Goal: Task Accomplishment & Management: Manage account settings

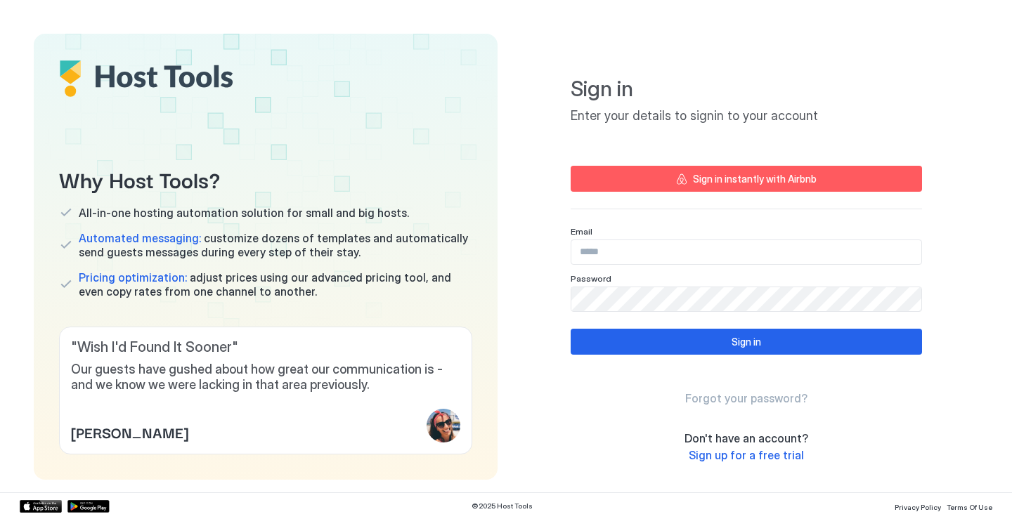
click at [721, 180] on div "Sign in instantly with Airbnb" at bounding box center [755, 178] width 124 height 15
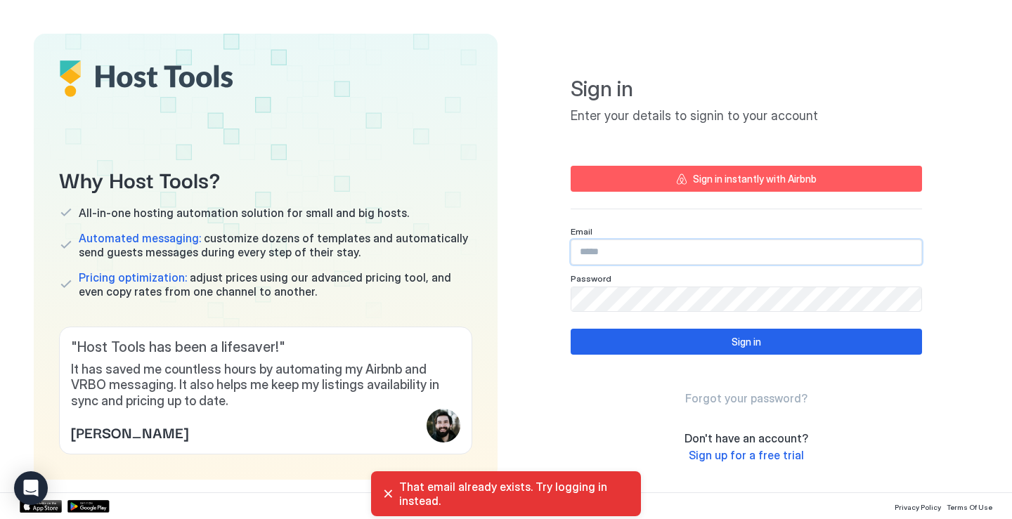
click at [696, 253] on input "Input Field" at bounding box center [746, 252] width 350 height 24
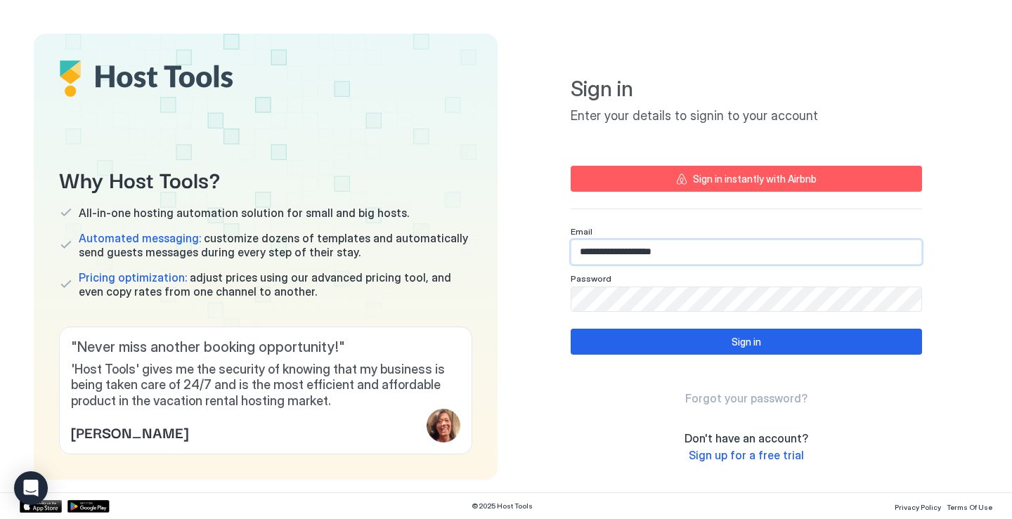
type input "**********"
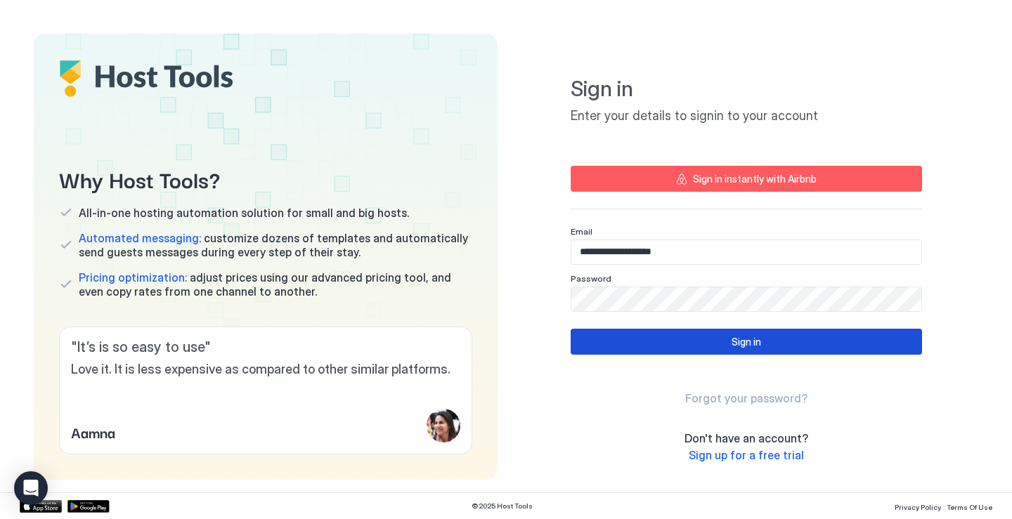
click at [731, 344] on div "Sign in" at bounding box center [746, 341] width 30 height 15
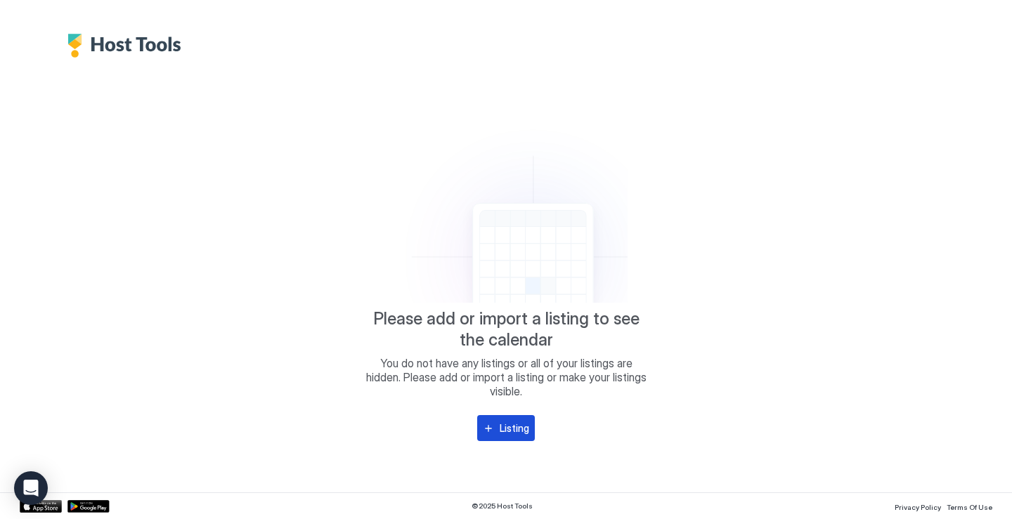
click at [514, 421] on div "Listing" at bounding box center [514, 428] width 30 height 15
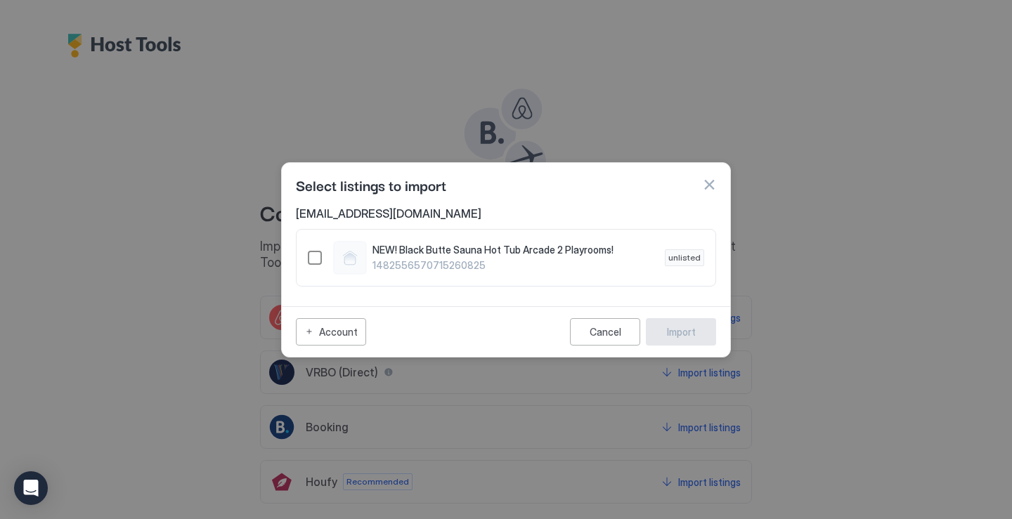
click at [312, 259] on div "1482556570715260825" at bounding box center [315, 258] width 14 height 14
click at [693, 336] on div "Import" at bounding box center [681, 332] width 29 height 15
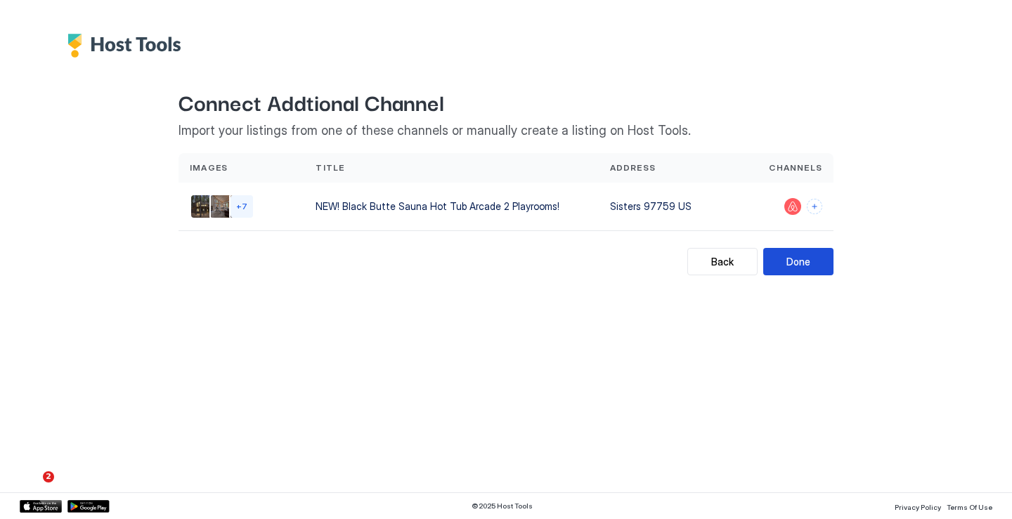
click at [807, 264] on div "Done" at bounding box center [798, 261] width 24 height 15
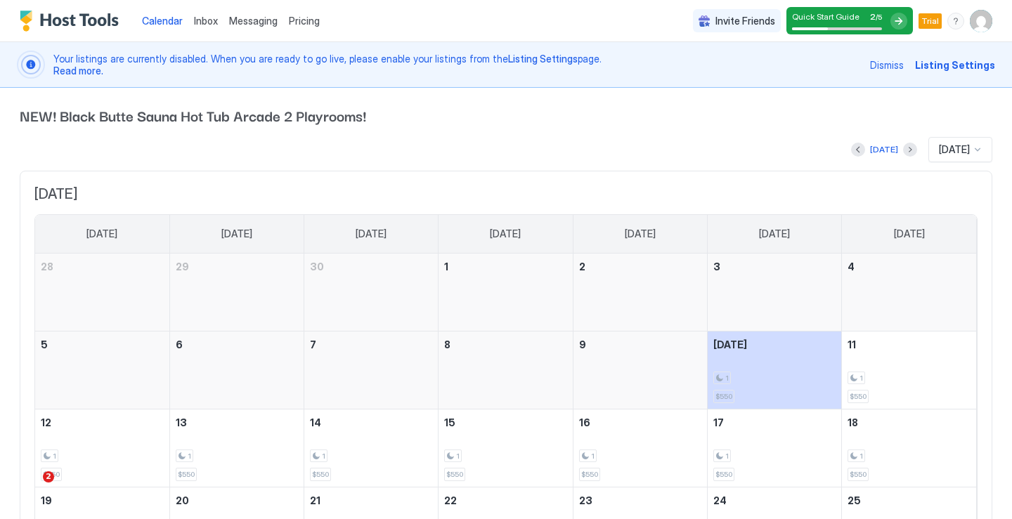
click at [902, 21] on div at bounding box center [898, 21] width 17 height 17
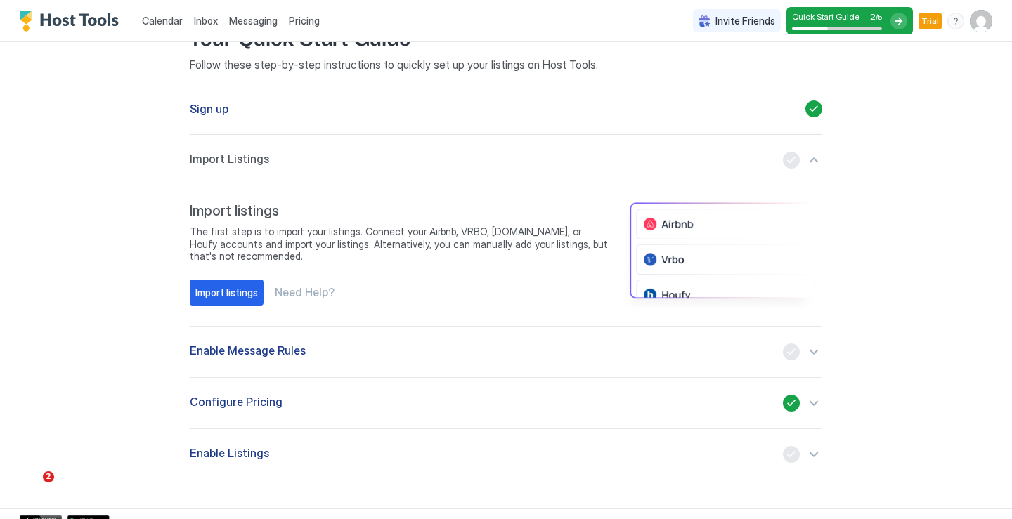
scroll to position [110, 0]
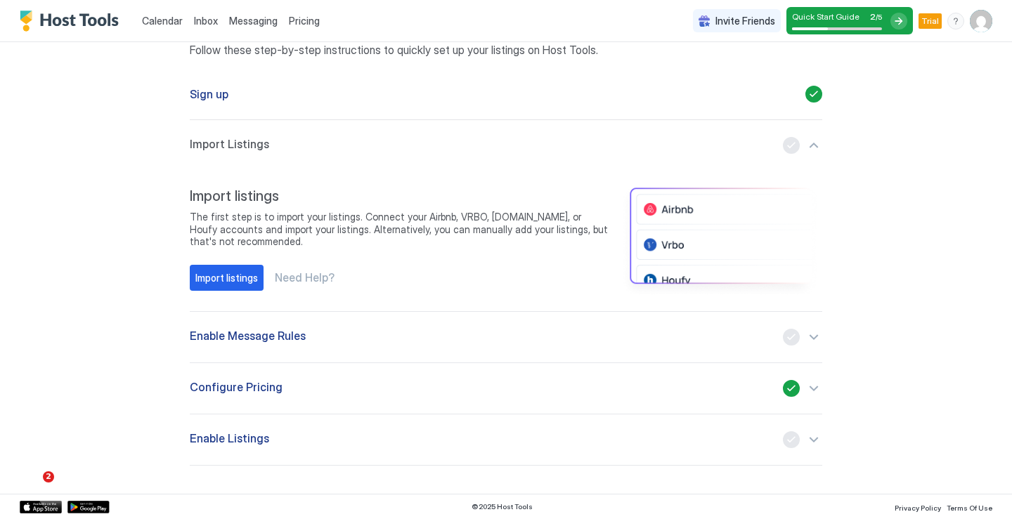
click at [669, 341] on div "Enable Message Rules" at bounding box center [506, 337] width 632 height 17
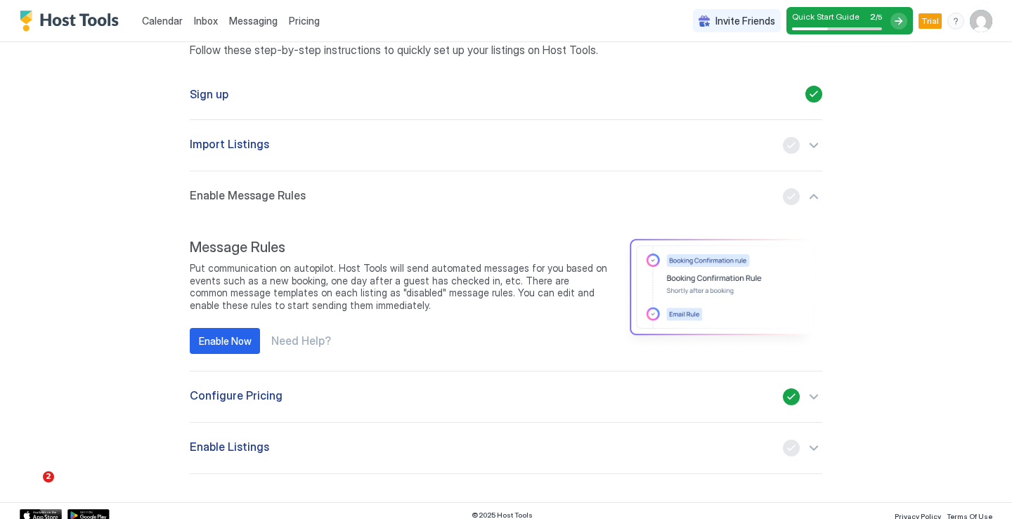
scroll to position [119, 0]
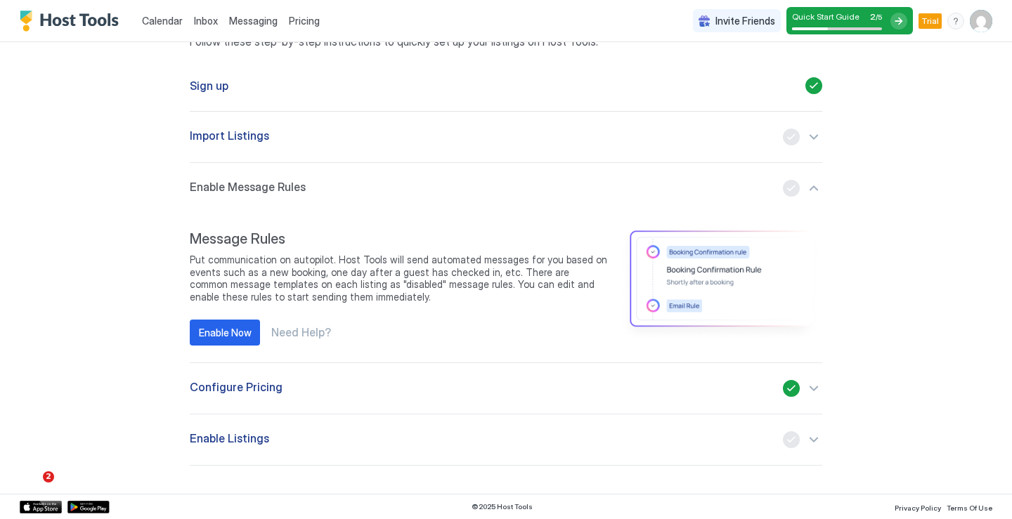
click at [412, 388] on div "Configure Pricing" at bounding box center [506, 388] width 632 height 17
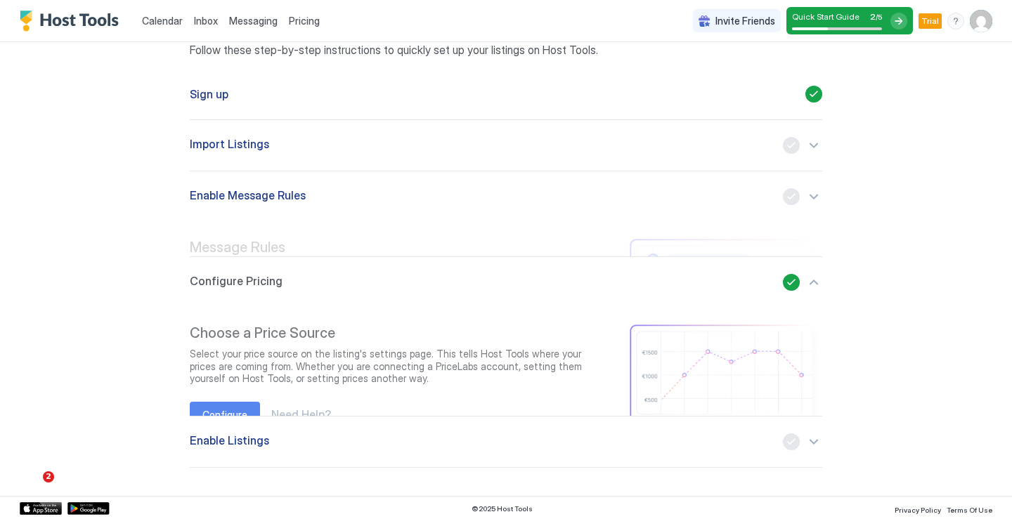
scroll to position [110, 0]
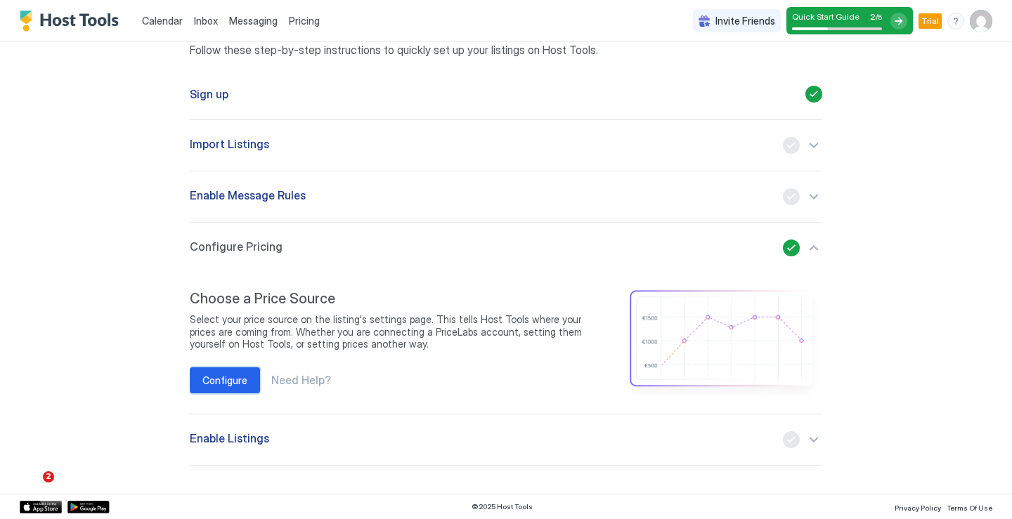
click at [235, 383] on div "Configure" at bounding box center [224, 380] width 45 height 15
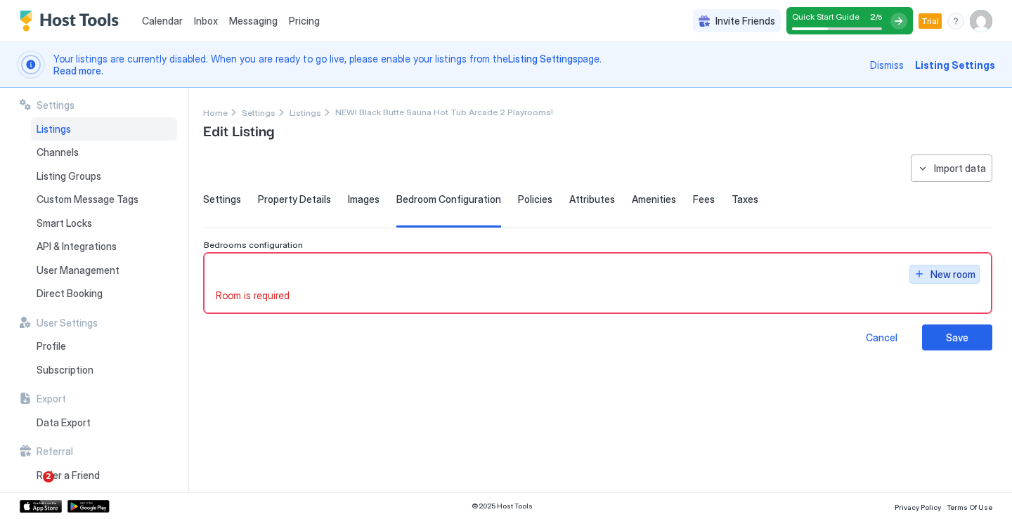
click at [953, 274] on div "New room" at bounding box center [952, 274] width 45 height 15
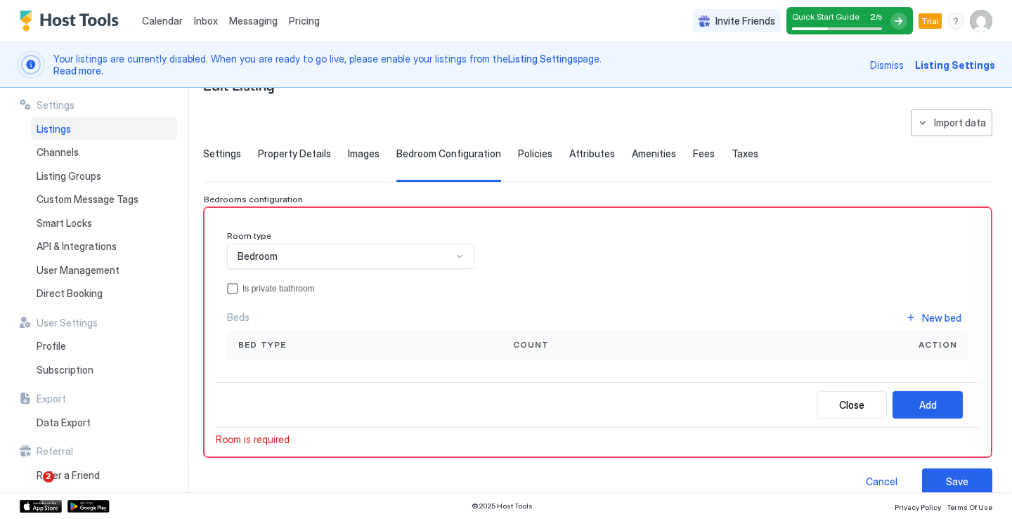
scroll to position [65, 0]
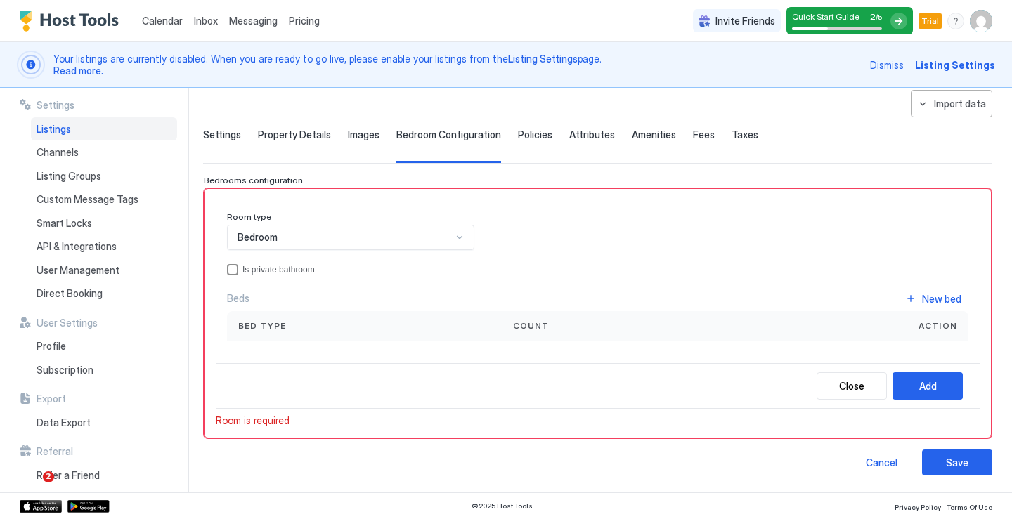
click at [231, 273] on div "privateBathroom" at bounding box center [232, 269] width 11 height 11
click at [405, 329] on div "Bed type" at bounding box center [364, 326] width 252 height 13
click at [251, 321] on span "Bed type" at bounding box center [262, 326] width 48 height 13
click at [308, 334] on div "Bed type" at bounding box center [364, 326] width 275 height 30
click at [308, 322] on div "Bed type" at bounding box center [364, 326] width 252 height 13
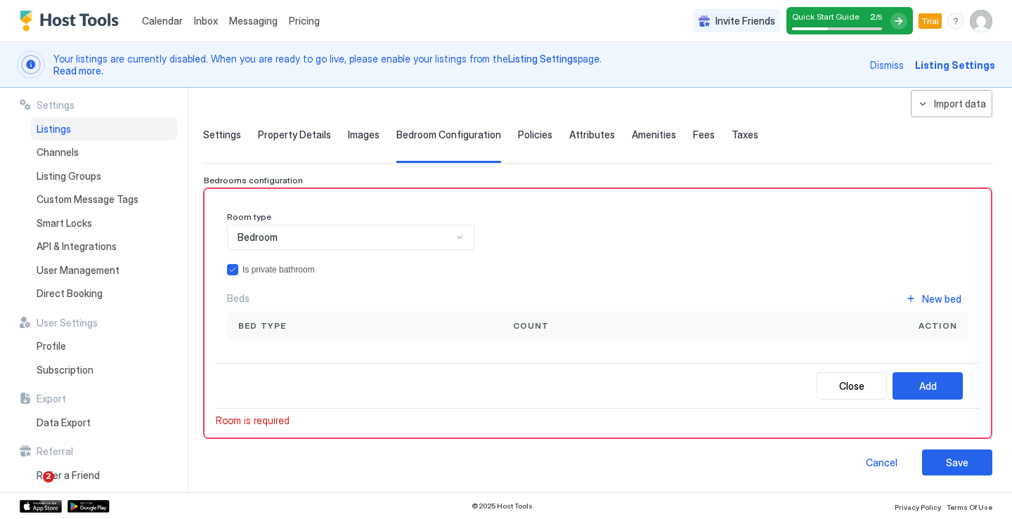
click at [273, 326] on span "Bed type" at bounding box center [262, 326] width 48 height 13
click at [301, 318] on div "Bed type" at bounding box center [364, 326] width 275 height 30
click at [302, 331] on div "Bed type" at bounding box center [364, 326] width 252 height 13
click at [280, 137] on span "Property Details" at bounding box center [294, 135] width 73 height 13
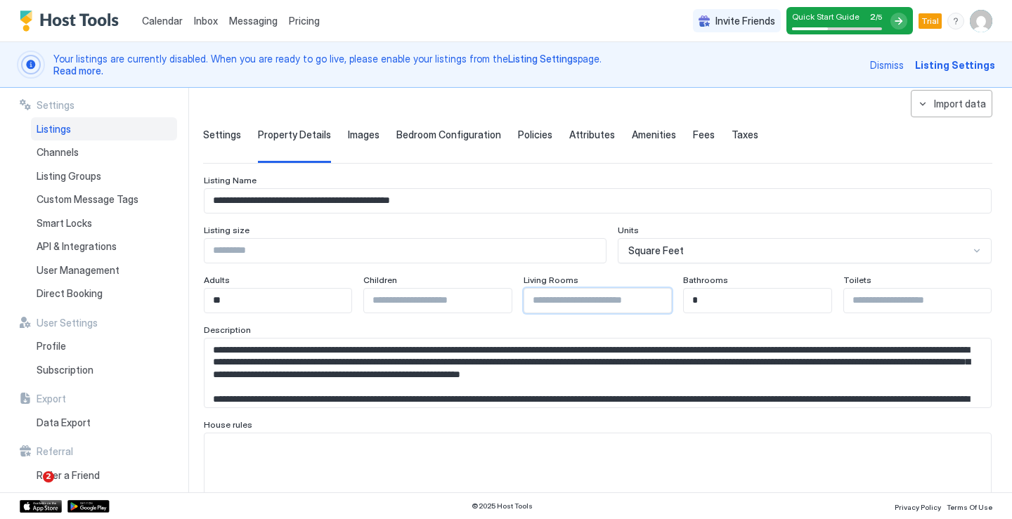
click at [574, 297] on input "Input Field" at bounding box center [597, 301] width 147 height 24
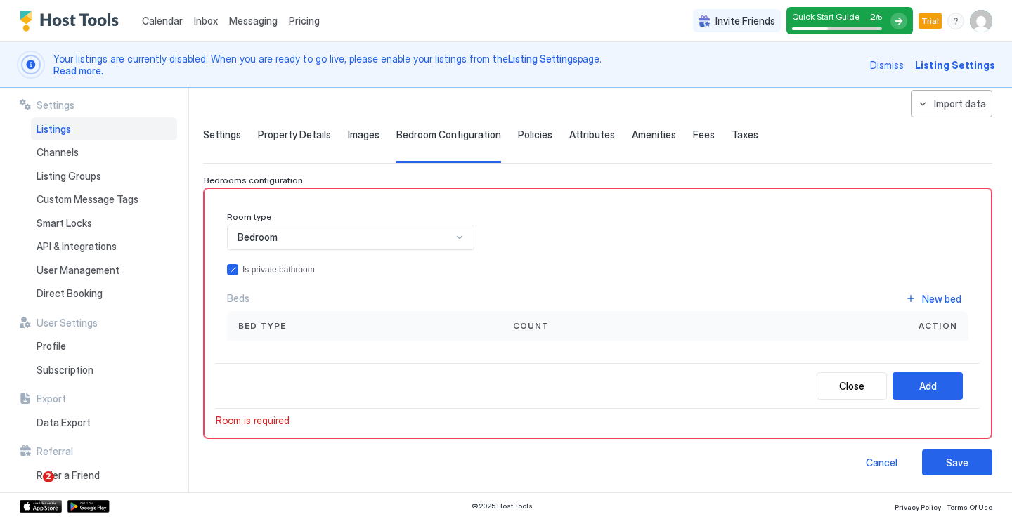
type input "*"
click at [366, 127] on div "**********" at bounding box center [597, 283] width 789 height 386
click at [362, 138] on span "Images" at bounding box center [364, 135] width 32 height 13
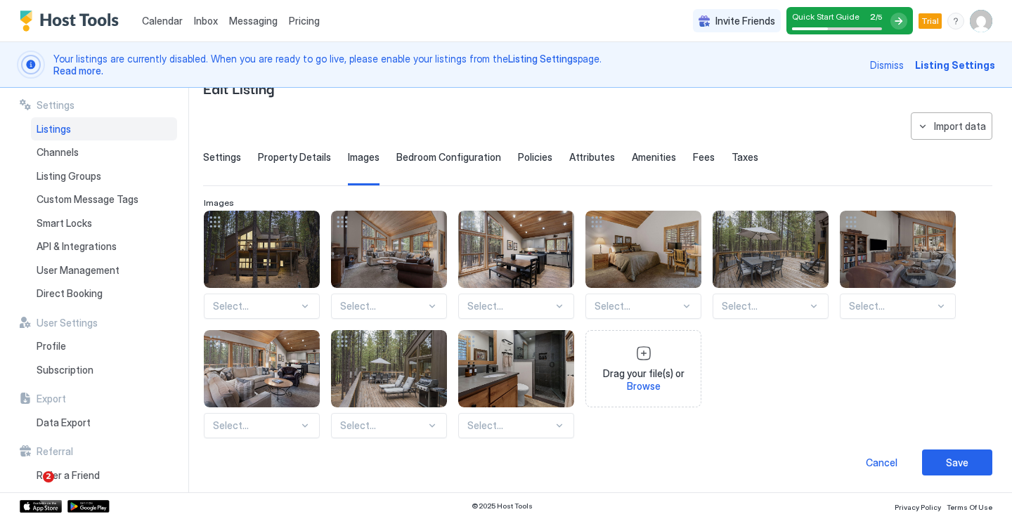
scroll to position [41, 0]
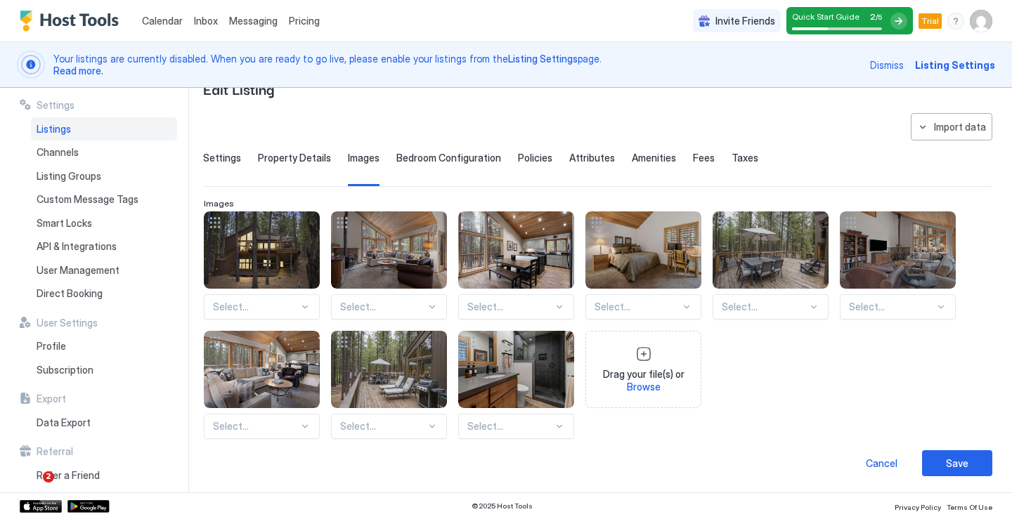
click at [230, 156] on span "Settings" at bounding box center [222, 158] width 38 height 13
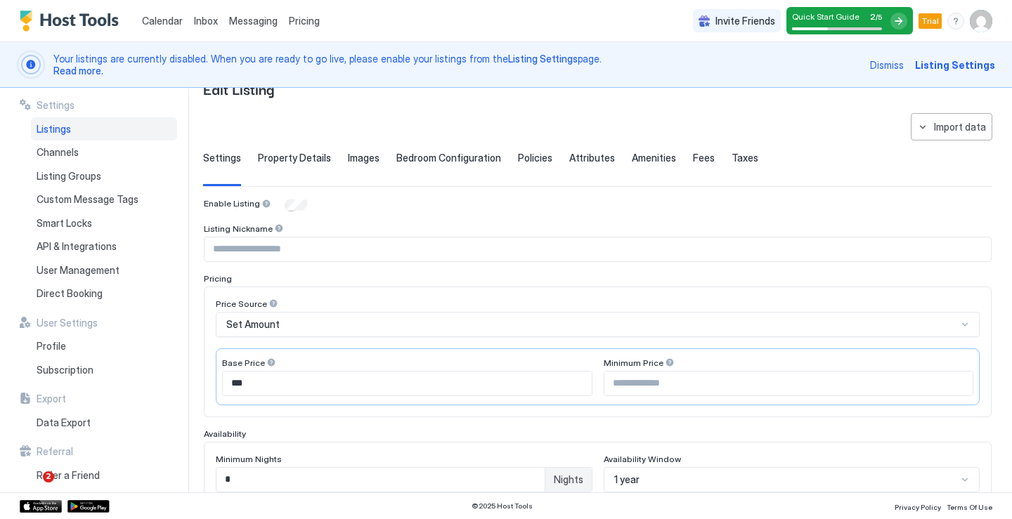
click at [277, 157] on span "Property Details" at bounding box center [294, 158] width 73 height 13
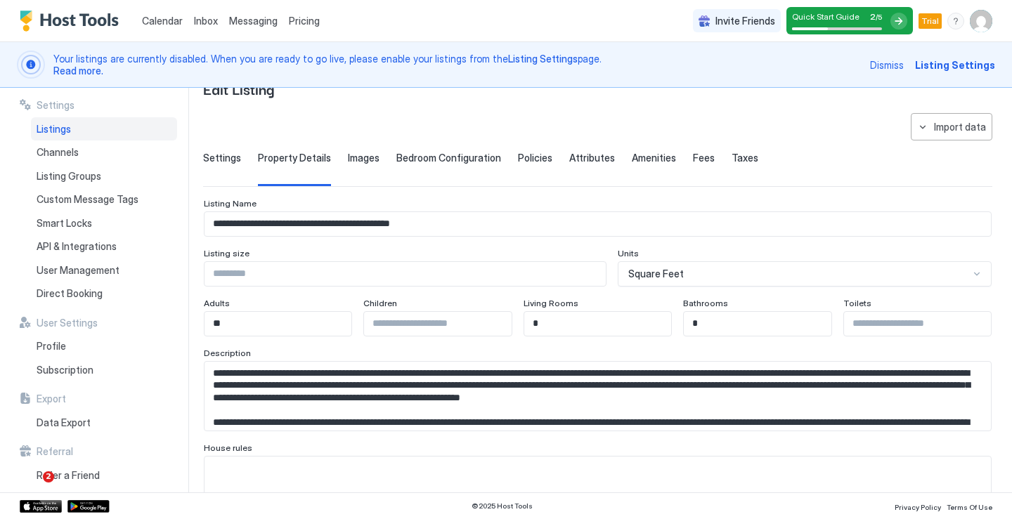
click at [685, 270] on div "Square Feet" at bounding box center [798, 274] width 341 height 13
type input "****"
click at [572, 275] on input "Input Field" at bounding box center [413, 274] width 418 height 24
type input "****"
click at [389, 350] on div "Description" at bounding box center [597, 354] width 787 height 13
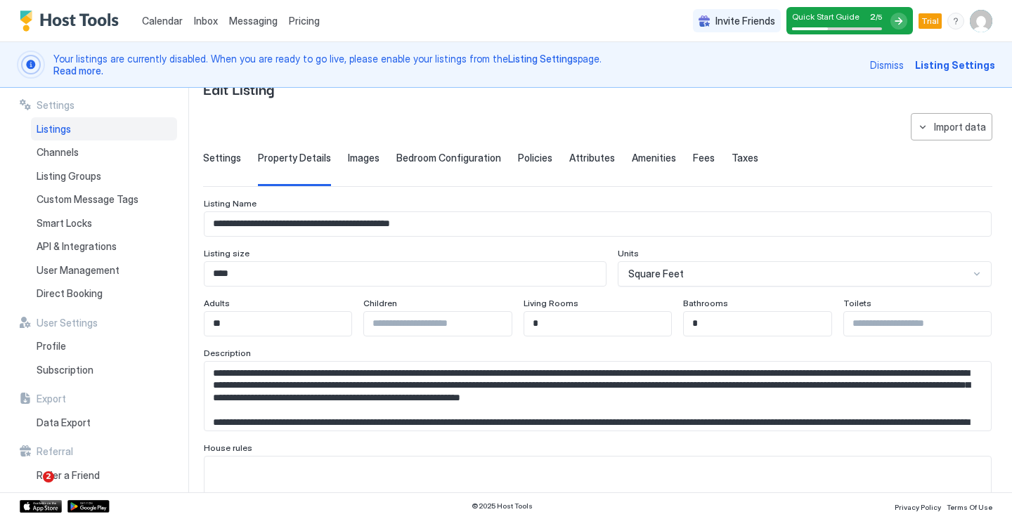
click at [903, 327] on input "Input Field" at bounding box center [917, 324] width 147 height 24
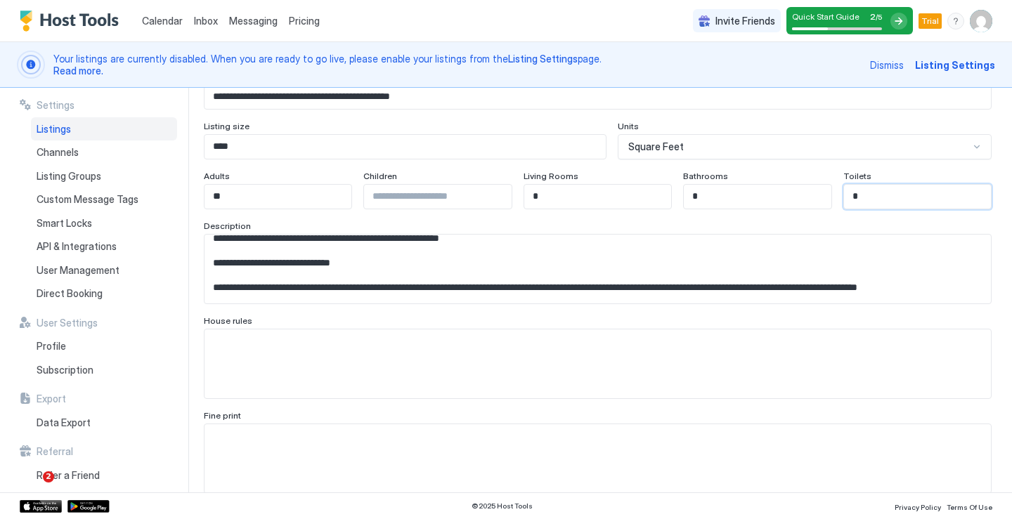
scroll to position [1256, 0]
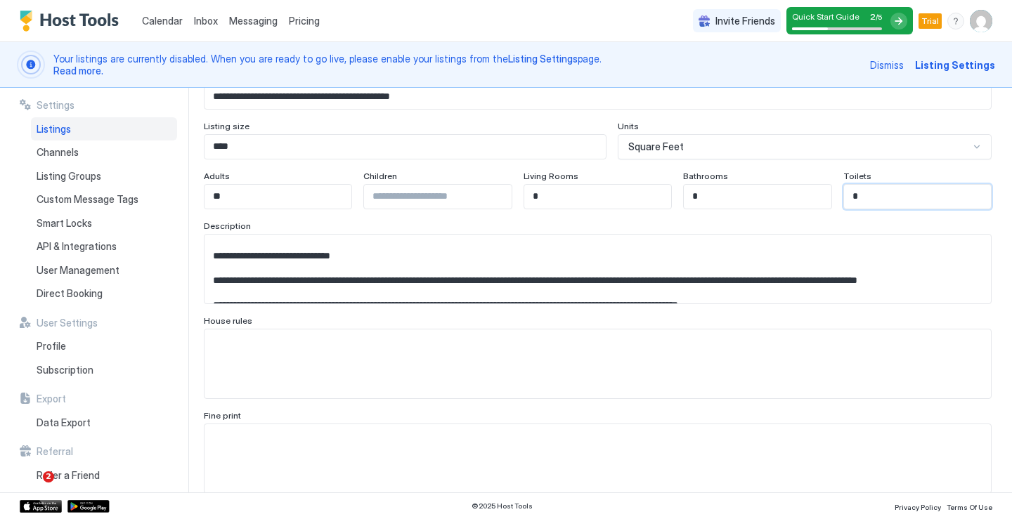
type input "*"
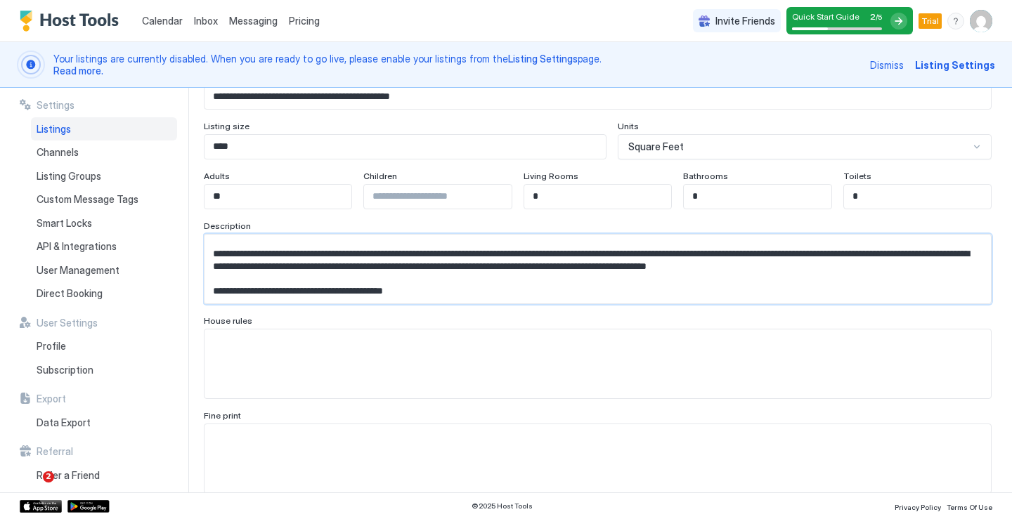
scroll to position [1431, 0]
drag, startPoint x: 209, startPoint y: 240, endPoint x: 782, endPoint y: 292, distance: 575.6
click at [782, 292] on textarea "Input Field" at bounding box center [597, 269] width 786 height 69
click at [225, 334] on textarea "Input Field" at bounding box center [597, 363] width 786 height 69
paste textarea "**********"
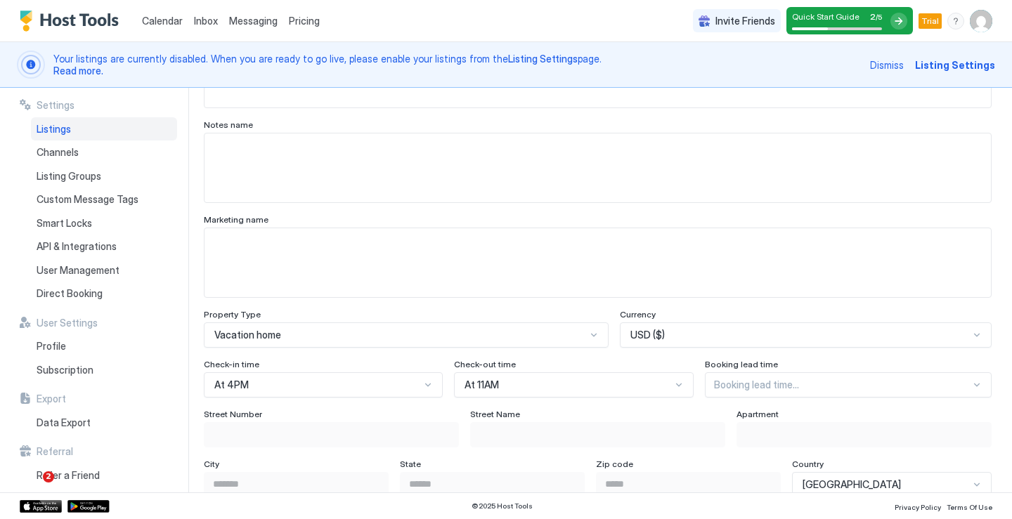
scroll to position [671, 0]
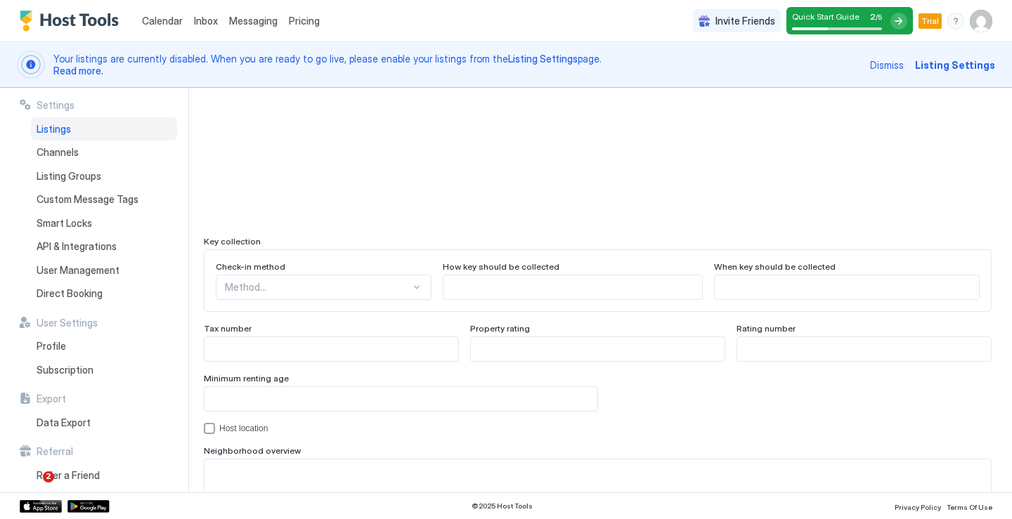
type textarea "**********"
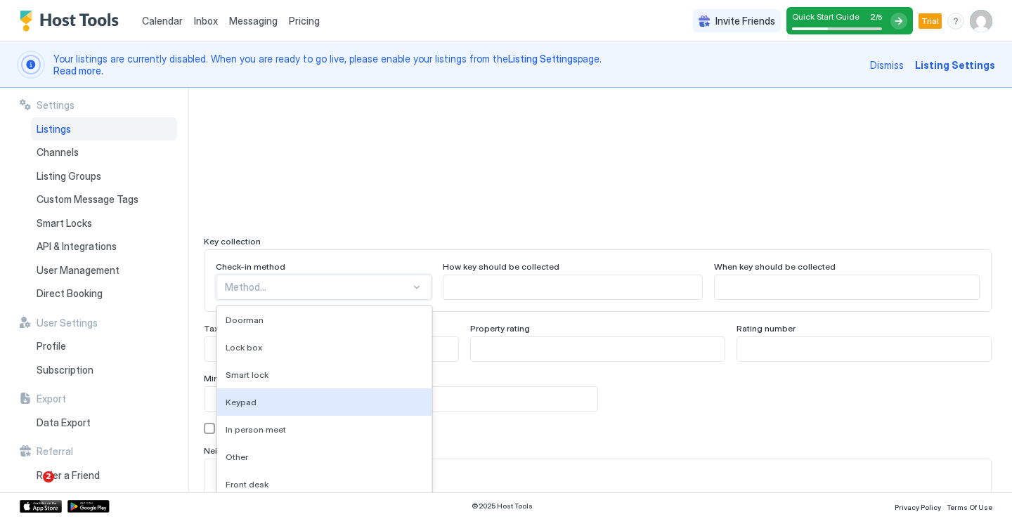
click at [346, 282] on div "Keypad, 4 of 9. 9 results available. Use Up and Down to choose options, press E…" at bounding box center [324, 287] width 216 height 25
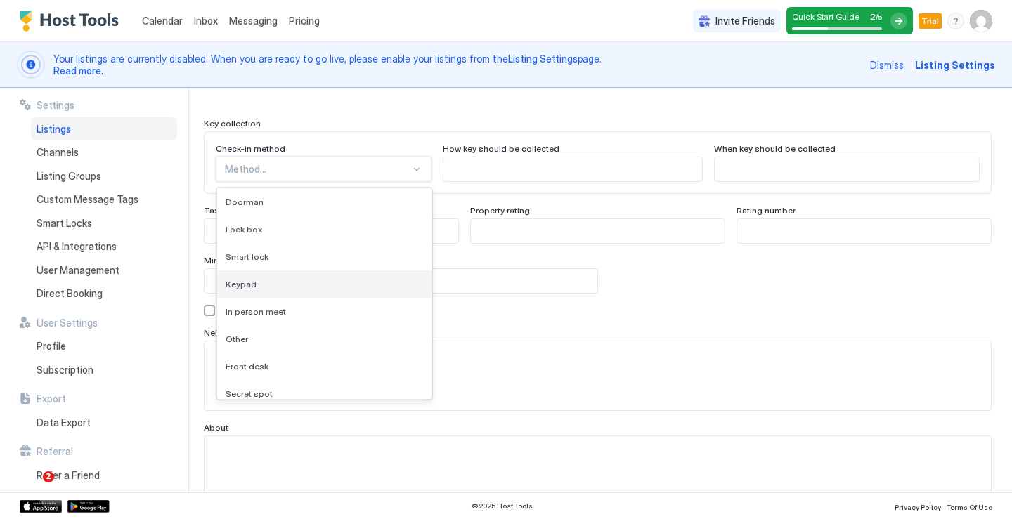
click at [346, 282] on div "Keypad" at bounding box center [323, 284] width 197 height 11
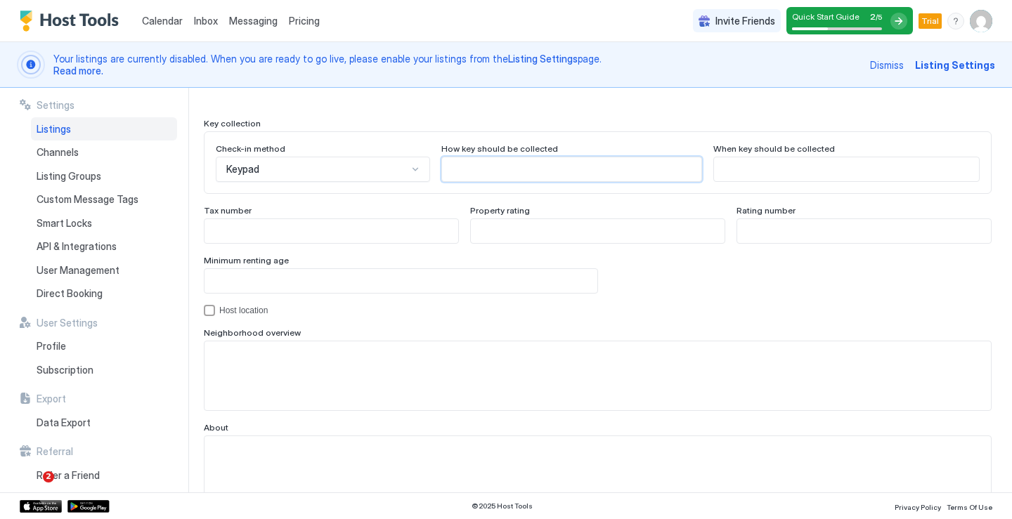
click at [516, 170] on input "Input Field" at bounding box center [572, 169] width 260 height 24
type input "**********"
click at [773, 169] on input "Input Field" at bounding box center [846, 169] width 265 height 24
type input "*"
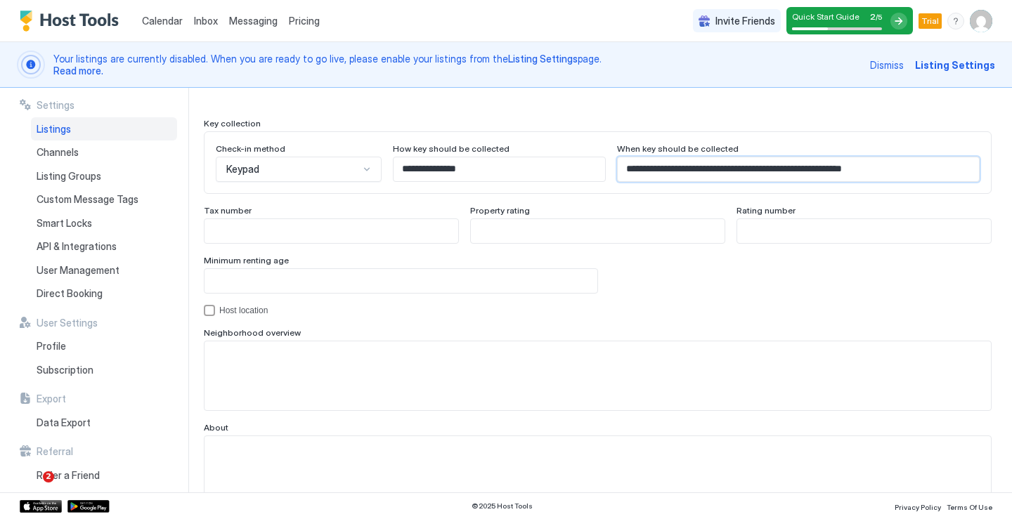
scroll to position [0, 18]
type input "**********"
click at [471, 352] on textarea "Input Field" at bounding box center [597, 375] width 786 height 69
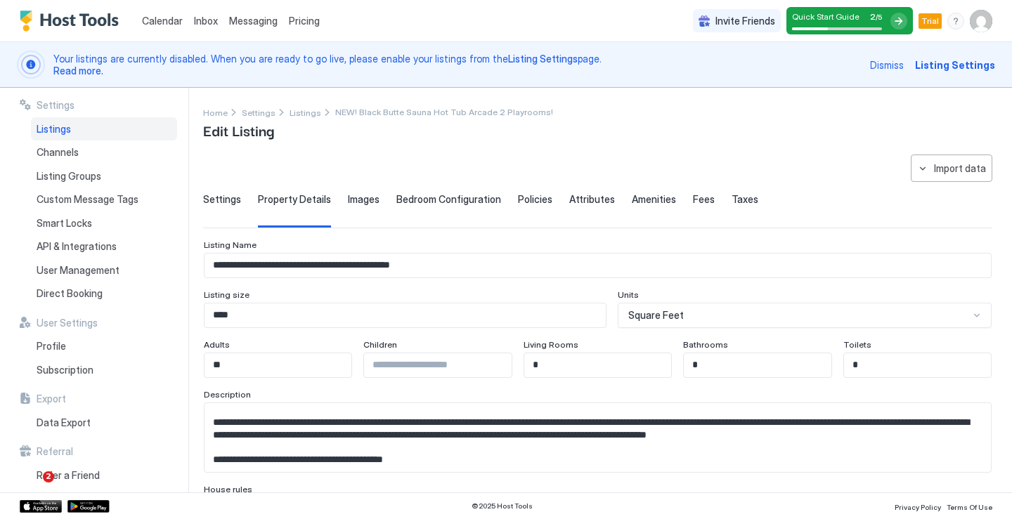
click at [360, 202] on span "Images" at bounding box center [364, 199] width 32 height 13
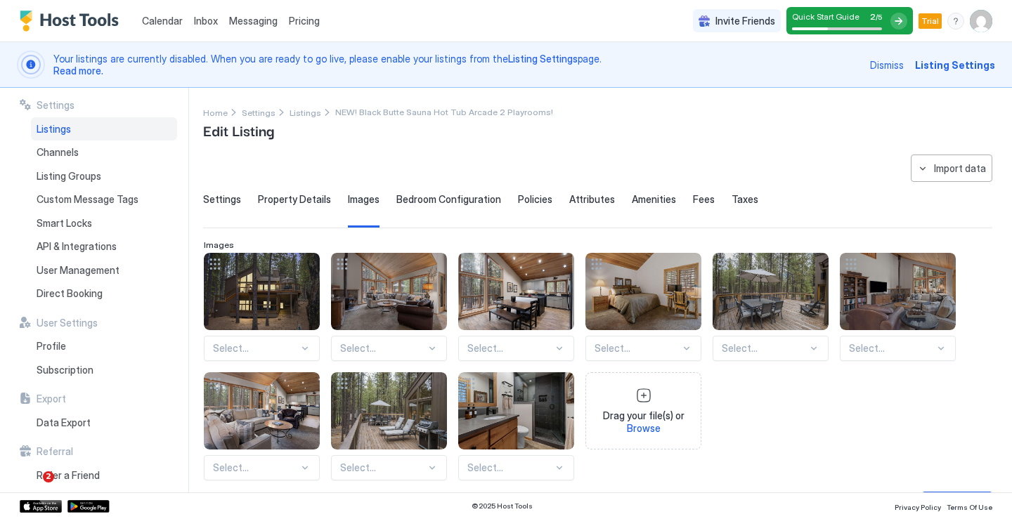
click at [437, 195] on span "Bedroom Configuration" at bounding box center [448, 199] width 105 height 13
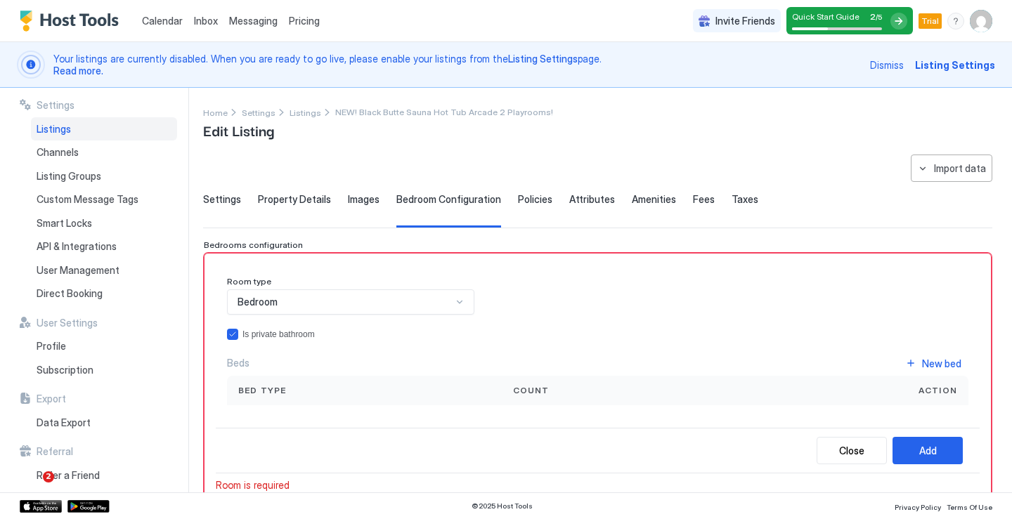
scroll to position [65, 0]
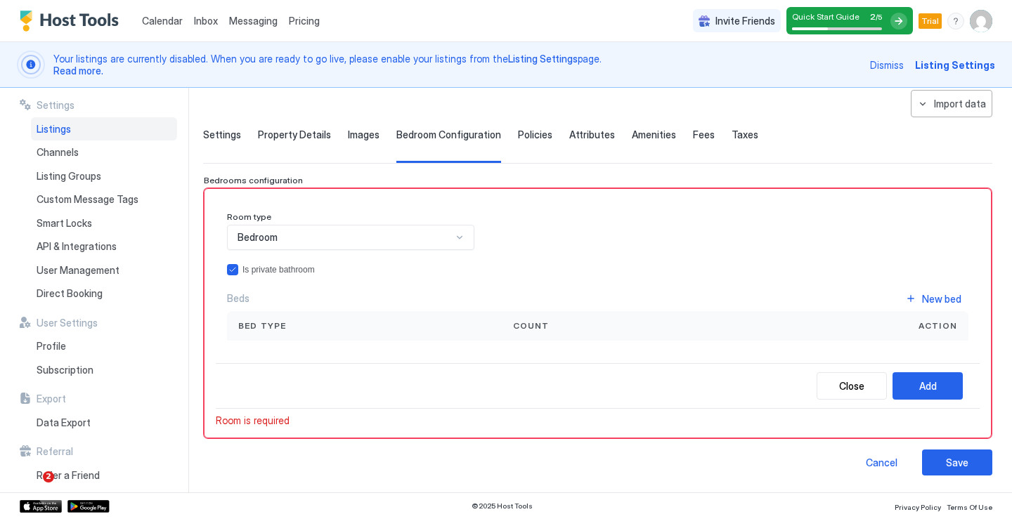
click at [535, 133] on span "Policies" at bounding box center [535, 135] width 34 height 13
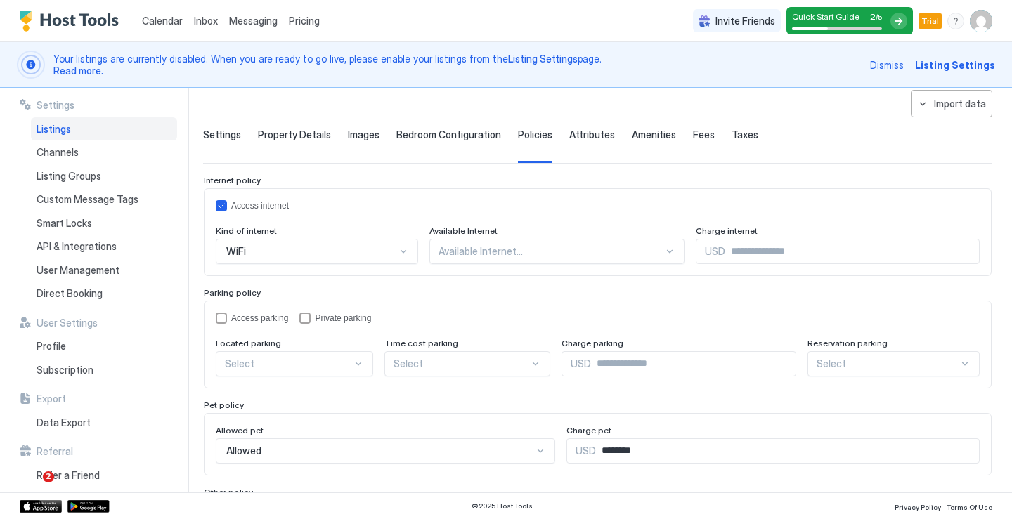
click at [582, 137] on span "Attributes" at bounding box center [592, 135] width 46 height 13
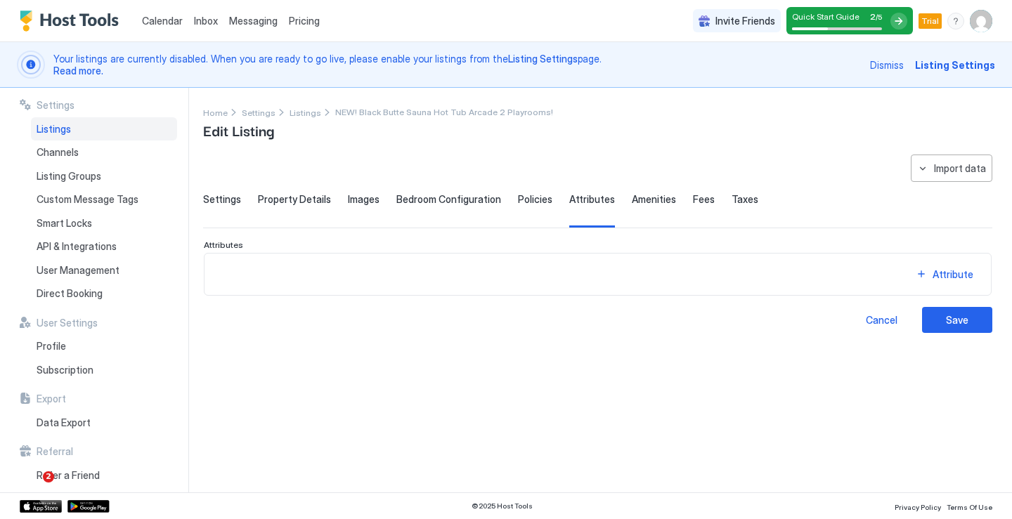
click at [632, 199] on span "Amenities" at bounding box center [654, 199] width 44 height 13
click at [695, 196] on span "Fees" at bounding box center [704, 199] width 22 height 13
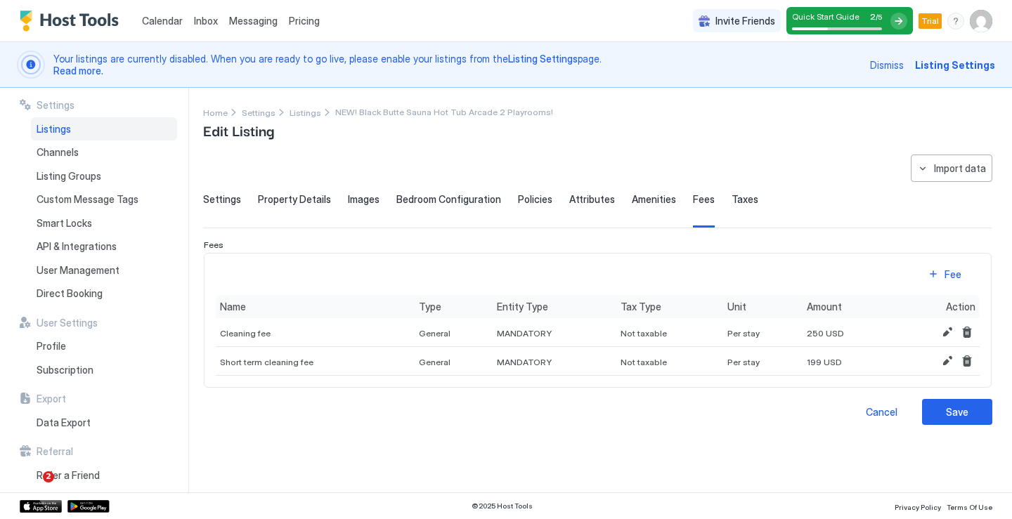
click at [731, 204] on span "Taxes" at bounding box center [744, 199] width 27 height 13
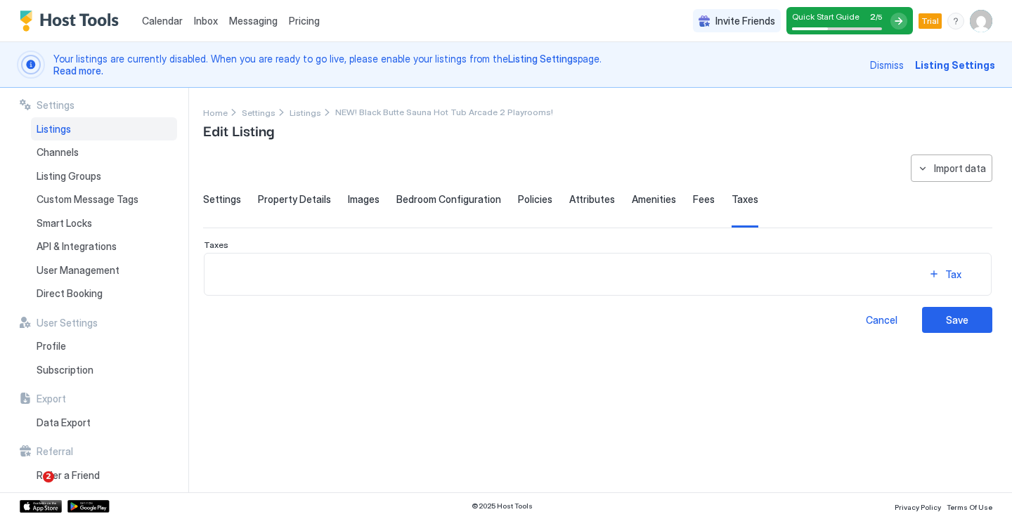
click at [693, 200] on span "Fees" at bounding box center [704, 199] width 22 height 13
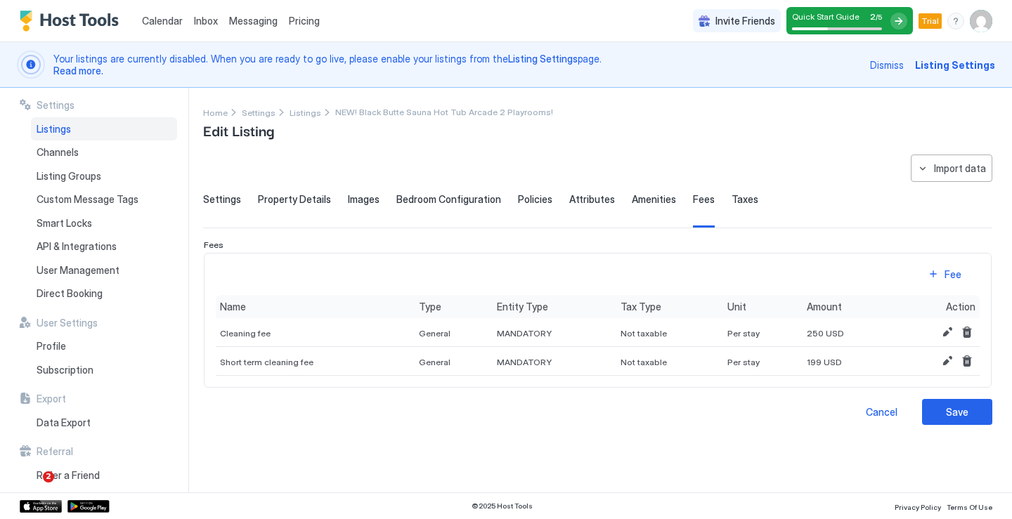
click at [638, 198] on span "Amenities" at bounding box center [654, 199] width 44 height 13
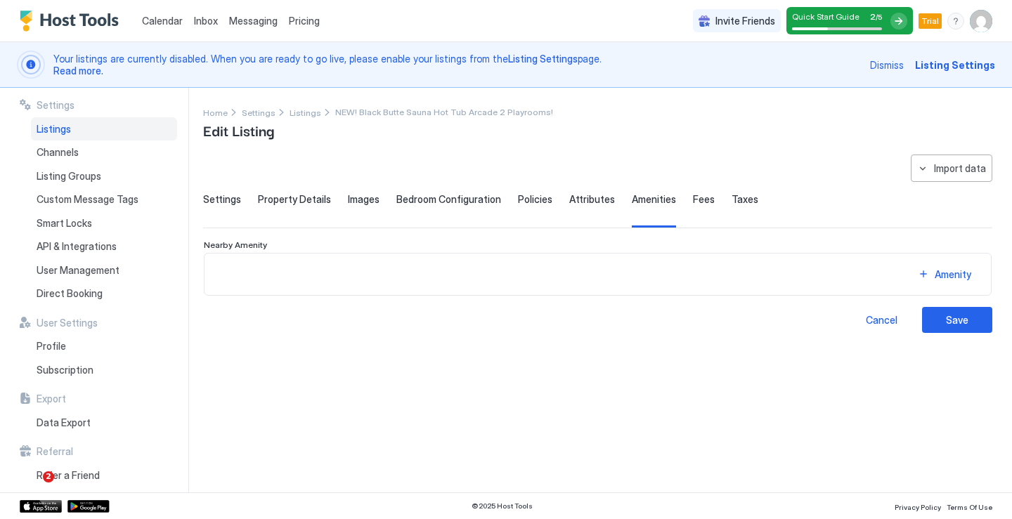
click at [569, 205] on div "Attributes" at bounding box center [592, 210] width 46 height 34
click at [535, 204] on span "Policies" at bounding box center [535, 199] width 34 height 13
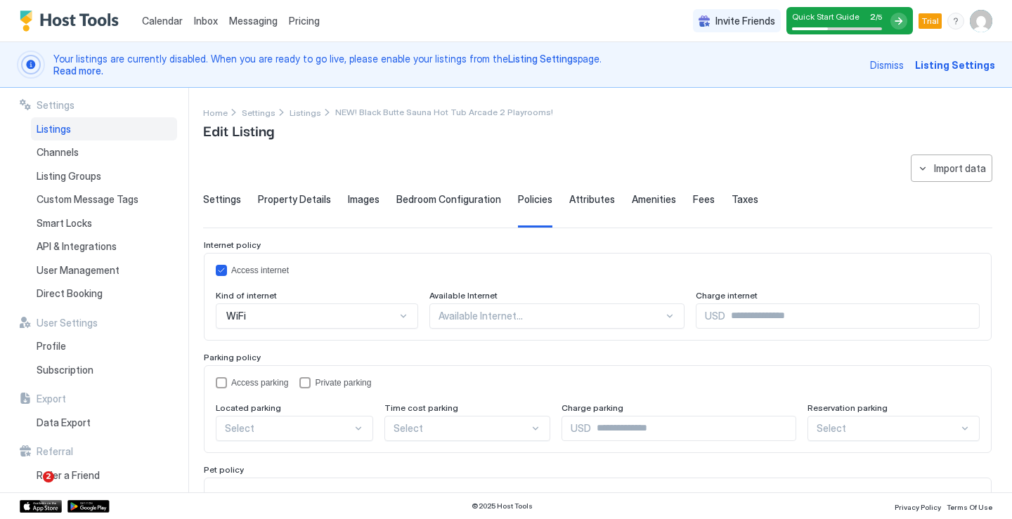
click at [466, 197] on span "Bedroom Configuration" at bounding box center [448, 199] width 105 height 13
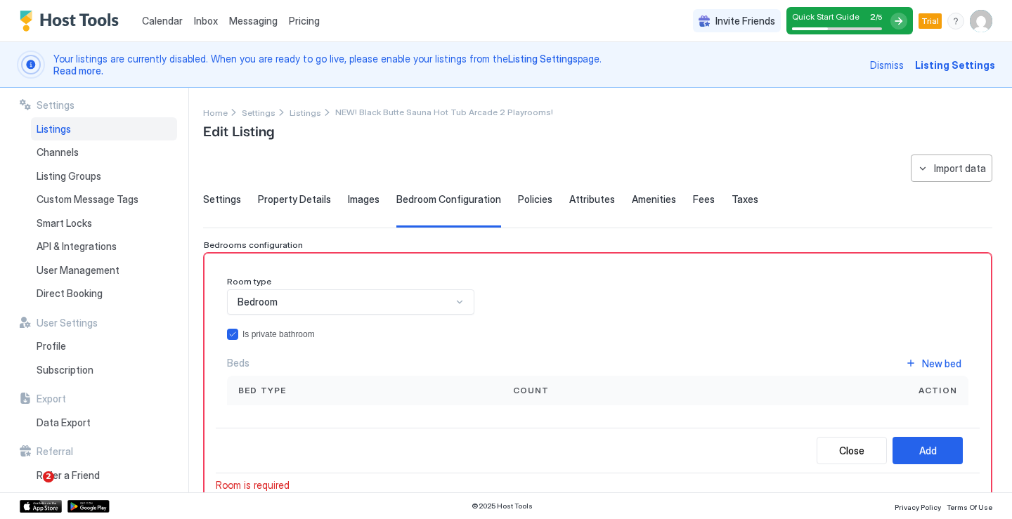
scroll to position [65, 0]
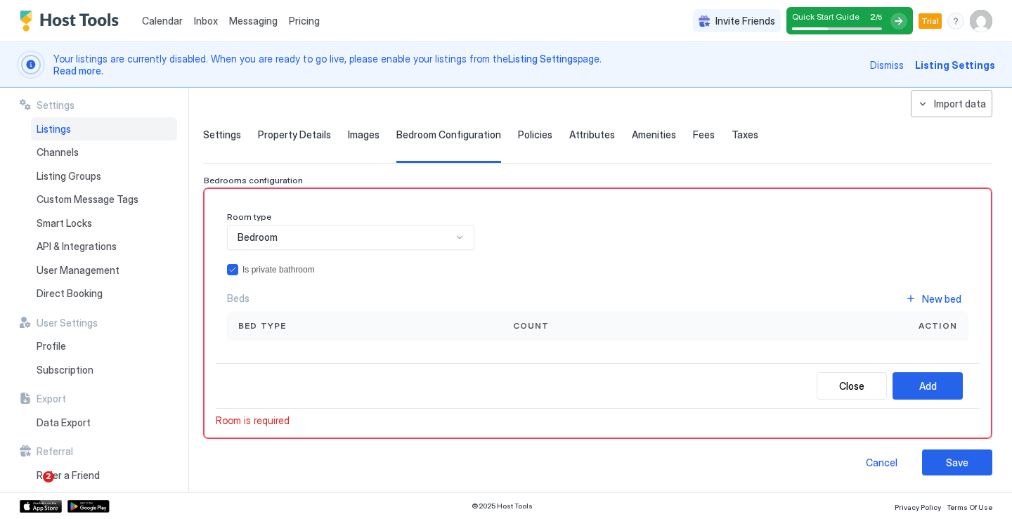
click at [406, 305] on div "Beds New bed" at bounding box center [597, 298] width 741 height 19
click at [376, 320] on div "Bed type" at bounding box center [364, 326] width 252 height 13
click at [384, 323] on div "Bed type" at bounding box center [364, 326] width 252 height 13
click at [280, 327] on span "Bed type" at bounding box center [262, 326] width 48 height 13
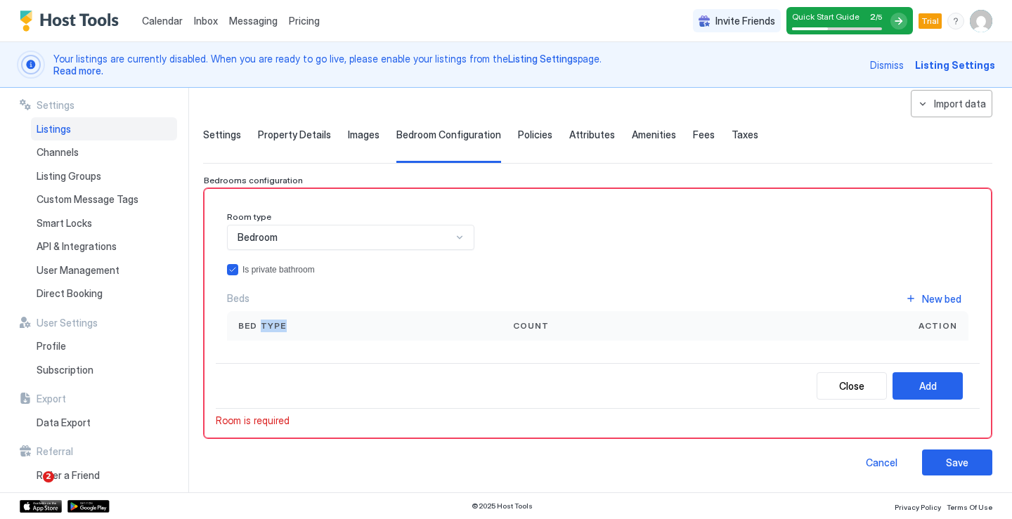
click at [301, 324] on div "Bed type" at bounding box center [364, 326] width 252 height 13
click at [277, 323] on span "Bed type" at bounding box center [262, 326] width 48 height 13
drag, startPoint x: 292, startPoint y: 323, endPoint x: 276, endPoint y: 323, distance: 15.5
click at [277, 323] on div "Bed type" at bounding box center [364, 326] width 252 height 13
click at [276, 323] on span "Bed type" at bounding box center [262, 326] width 48 height 13
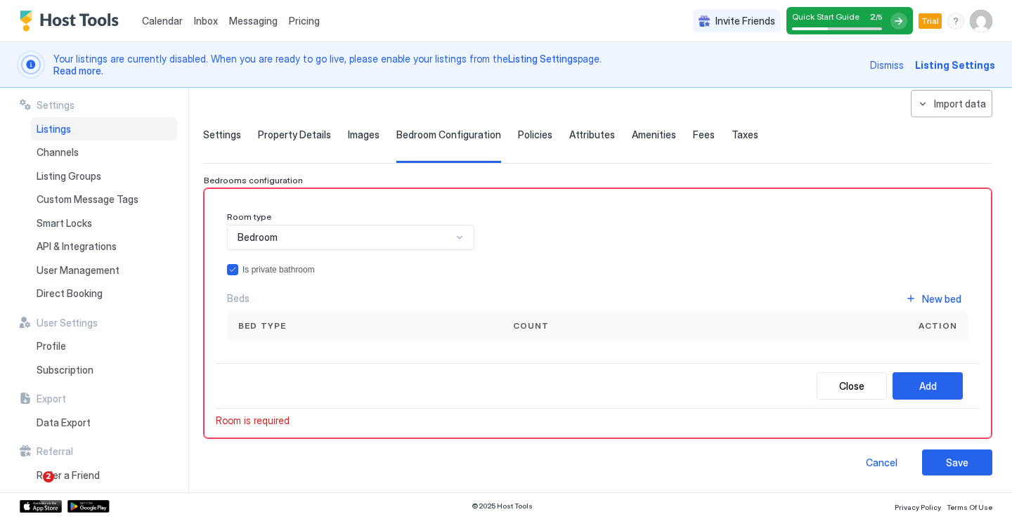
click at [276, 323] on span "Bed type" at bounding box center [262, 326] width 48 height 13
click at [261, 331] on span "Bed type" at bounding box center [262, 326] width 48 height 13
click at [233, 290] on div "Beds New bed" at bounding box center [597, 298] width 741 height 19
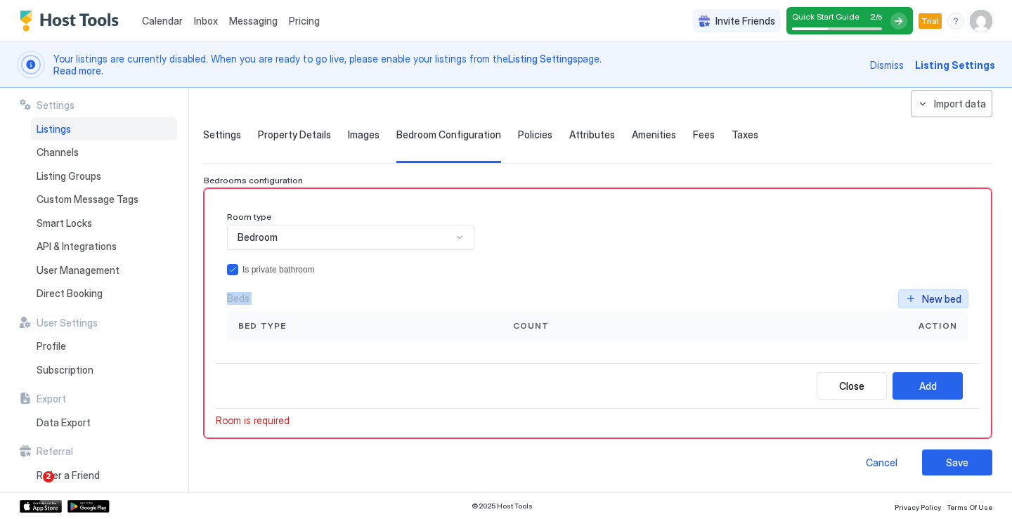
click at [934, 296] on div "New bed" at bounding box center [941, 299] width 39 height 15
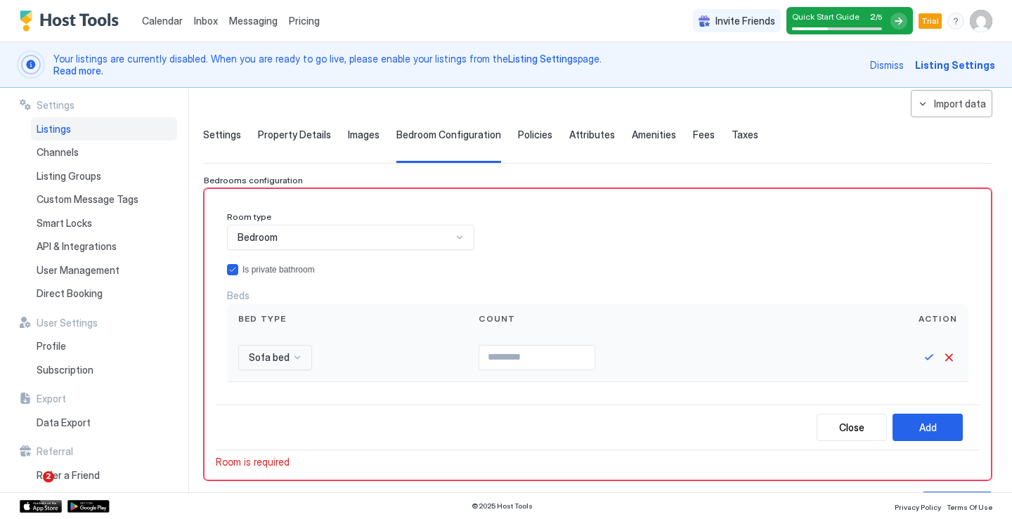
click at [282, 361] on div "Sofa bed" at bounding box center [275, 357] width 74 height 25
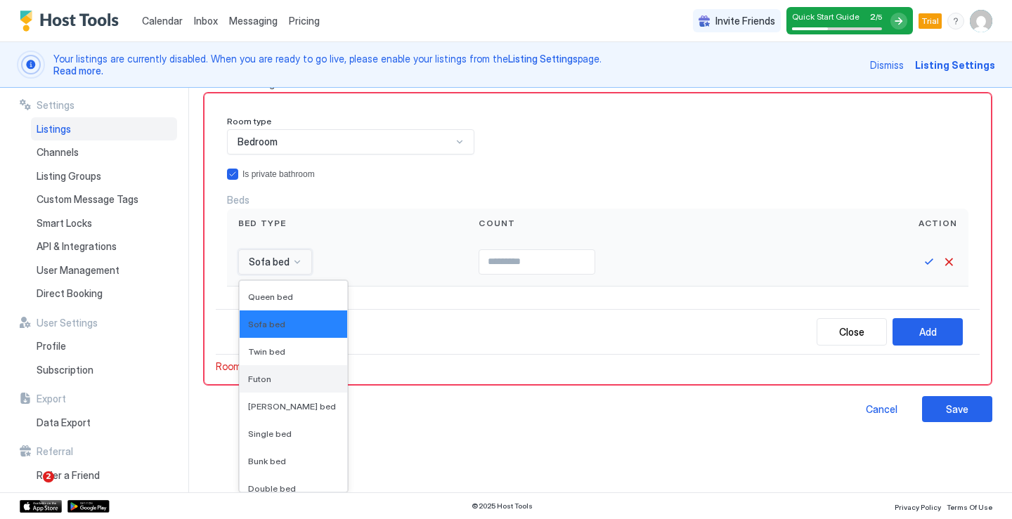
scroll to position [0, 0]
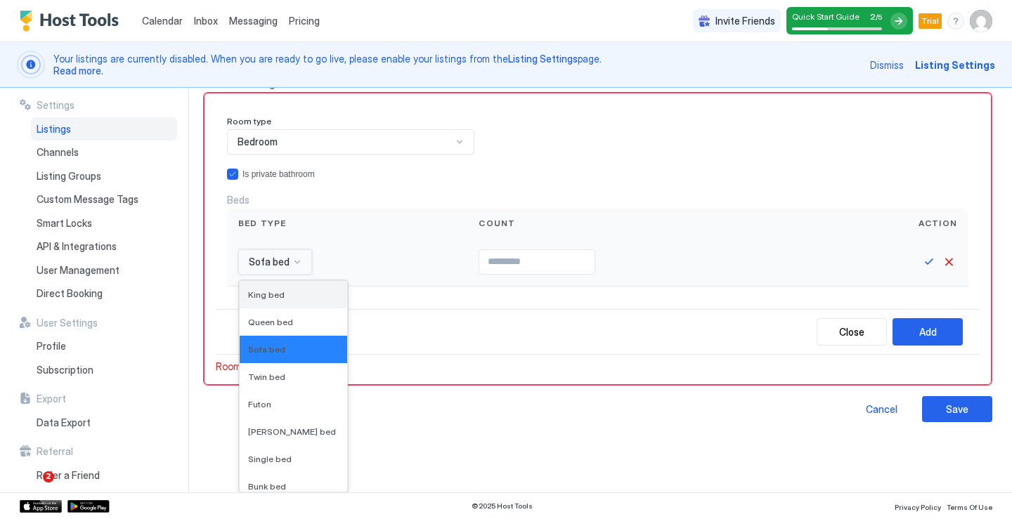
click at [276, 294] on span "King bed" at bounding box center [266, 294] width 37 height 11
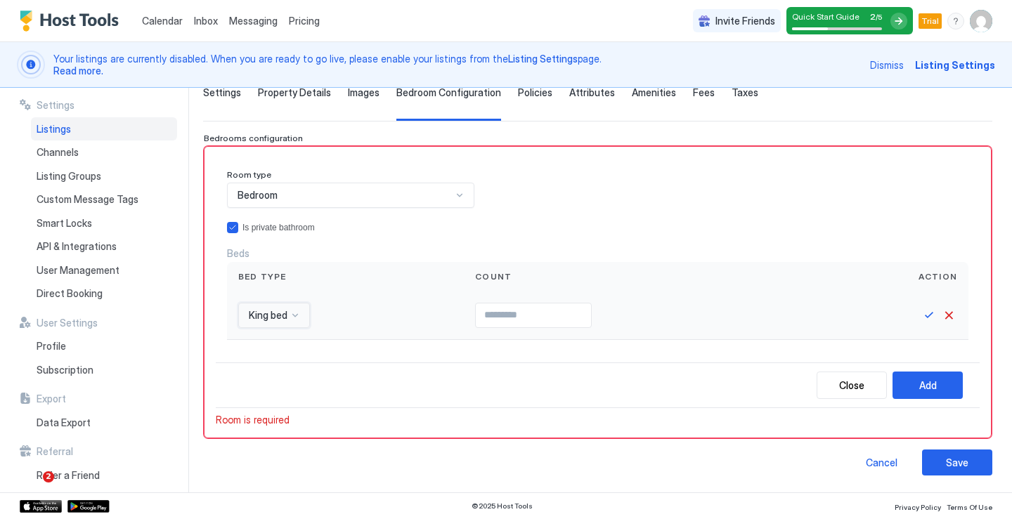
scroll to position [106, 0]
click at [509, 311] on input "Input Field" at bounding box center [533, 316] width 115 height 24
type input "*"
click at [935, 388] on div "Add" at bounding box center [928, 386] width 18 height 15
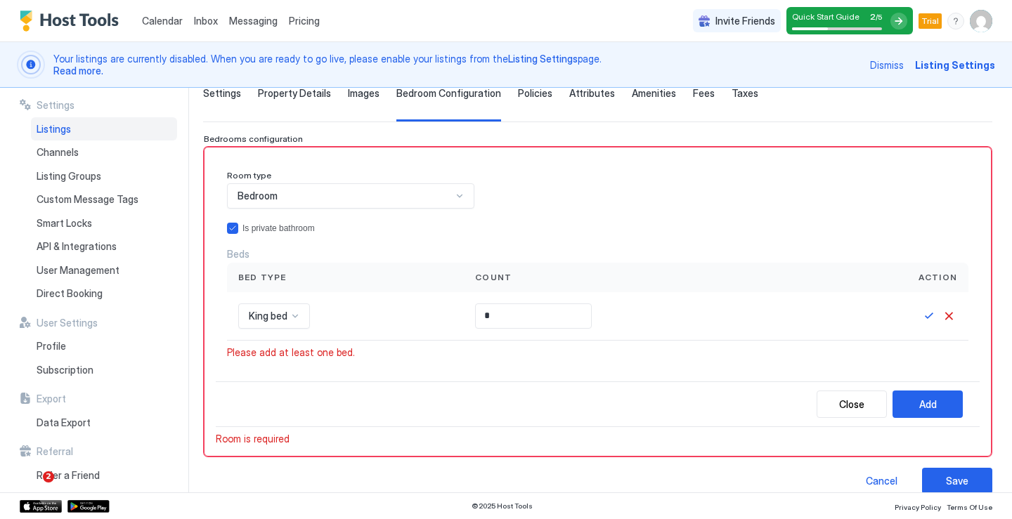
click at [359, 355] on div "Please add at least one bed." at bounding box center [597, 352] width 741 height 13
click at [932, 408] on div "Add" at bounding box center [928, 404] width 18 height 15
click at [399, 364] on div "Room type Bedroom Is private bathroom Beds Bed type Count Action King bed * Ple…" at bounding box center [598, 270] width 764 height 223
click at [336, 319] on div "King bed" at bounding box center [345, 315] width 214 height 25
click at [927, 314] on button "Save" at bounding box center [928, 316] width 17 height 17
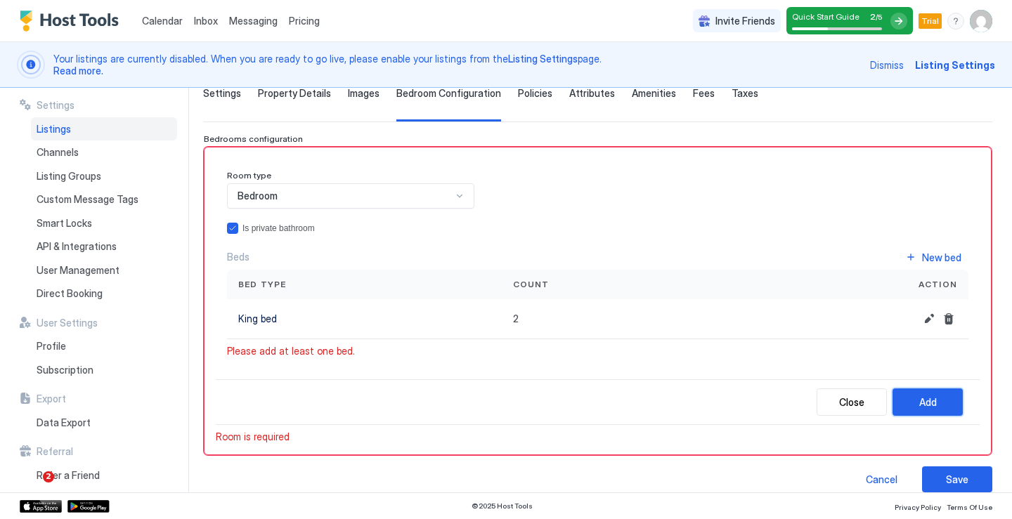
click at [931, 400] on div "Add" at bounding box center [928, 402] width 18 height 15
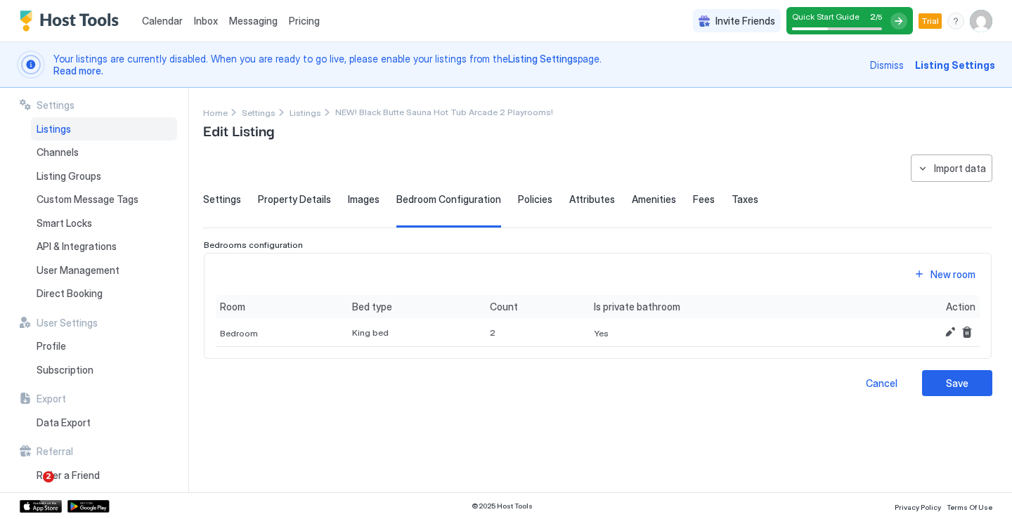
scroll to position [0, 0]
click at [949, 333] on button "Edit" at bounding box center [949, 332] width 17 height 17
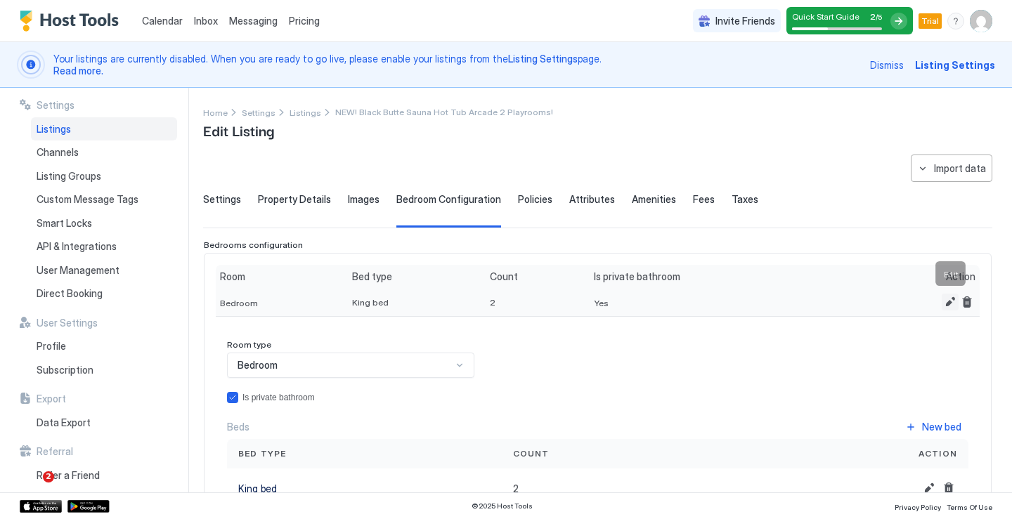
click at [948, 296] on button "Edit" at bounding box center [949, 302] width 17 height 17
click at [945, 274] on div "Action" at bounding box center [919, 276] width 112 height 13
click at [948, 297] on button "Edit" at bounding box center [949, 302] width 17 height 17
click at [951, 301] on button "Edit" at bounding box center [949, 302] width 17 height 17
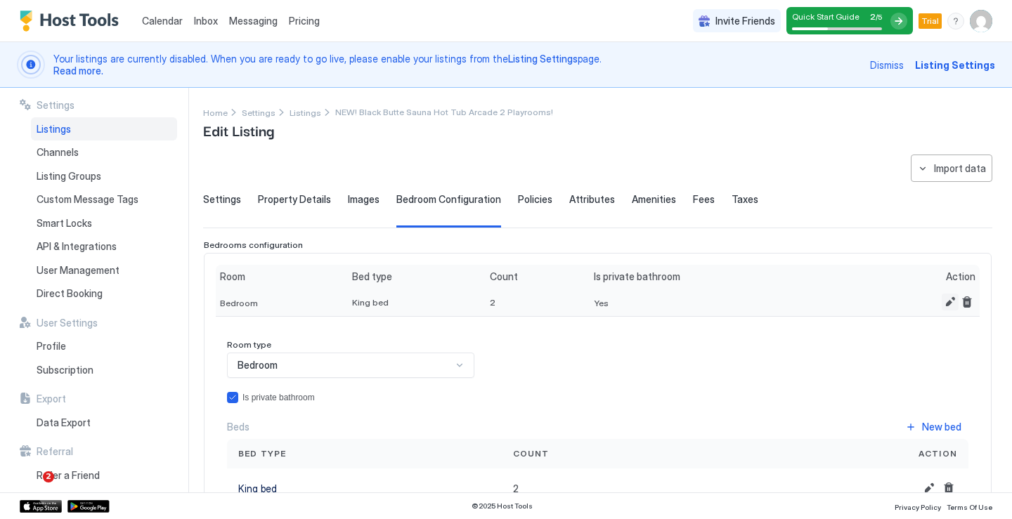
click at [946, 303] on button "Edit" at bounding box center [949, 302] width 17 height 17
click at [366, 306] on span "King bed" at bounding box center [370, 302] width 37 height 11
click at [186, 300] on div "Settings Listings Channels Listing Groups Custom Message Tags Smart Locks API &…" at bounding box center [104, 290] width 169 height 405
click at [287, 291] on div "Bedroom" at bounding box center [282, 302] width 132 height 29
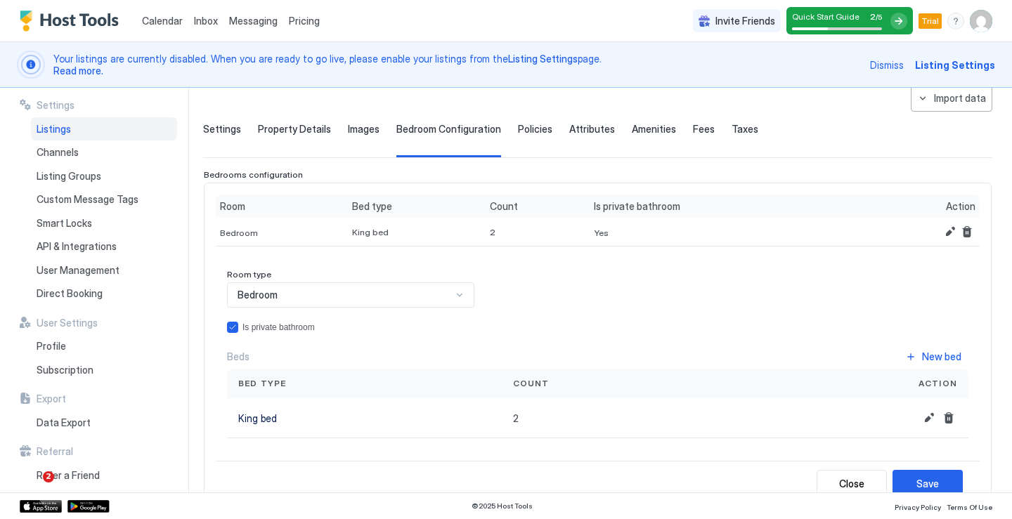
scroll to position [68, 0]
click at [443, 301] on div "Bedroom" at bounding box center [344, 297] width 214 height 13
click at [575, 303] on div "Room type Bedroom Is private bathroom Beds New bed Bed type Count Action King b…" at bounding box center [597, 355] width 741 height 169
click at [920, 360] on button "New bed" at bounding box center [933, 358] width 70 height 19
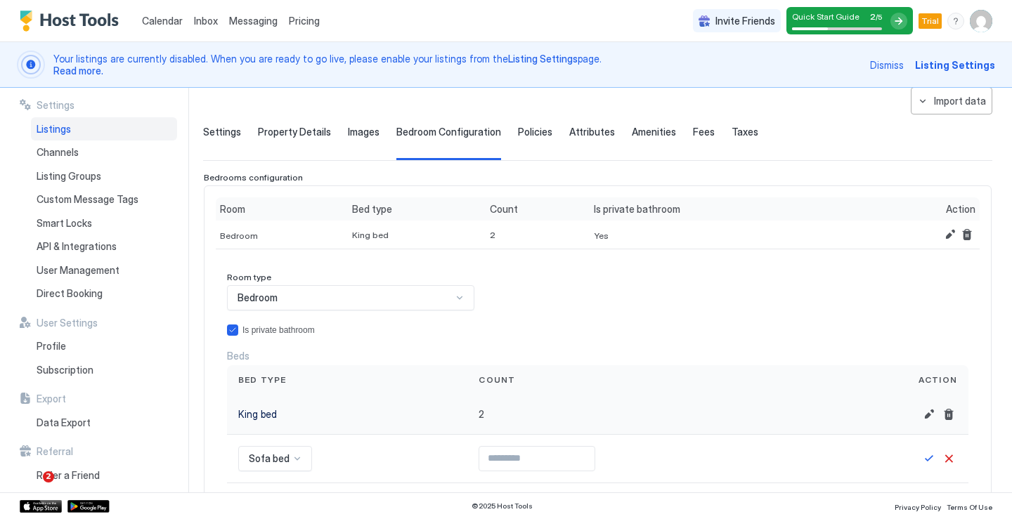
scroll to position [63, 0]
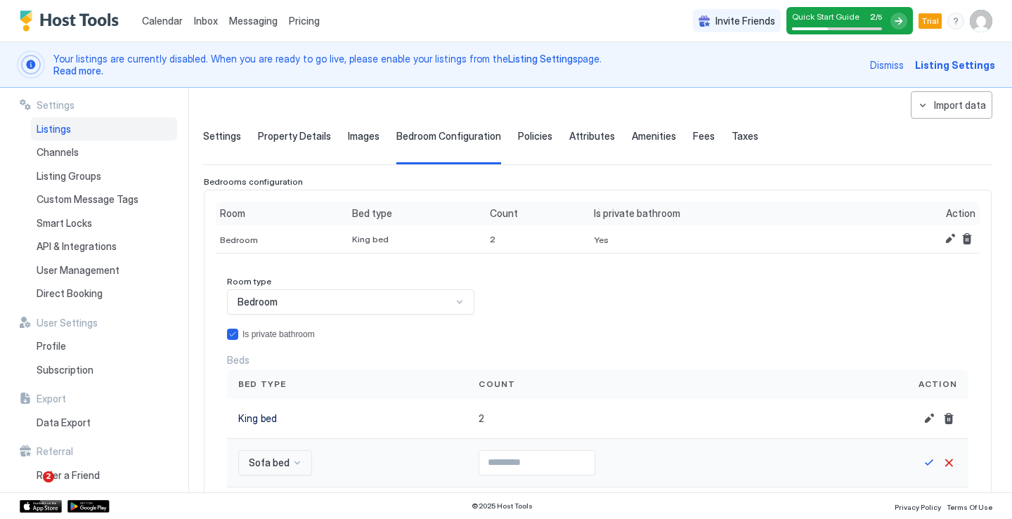
click at [278, 466] on div "Sofa bed" at bounding box center [275, 462] width 74 height 25
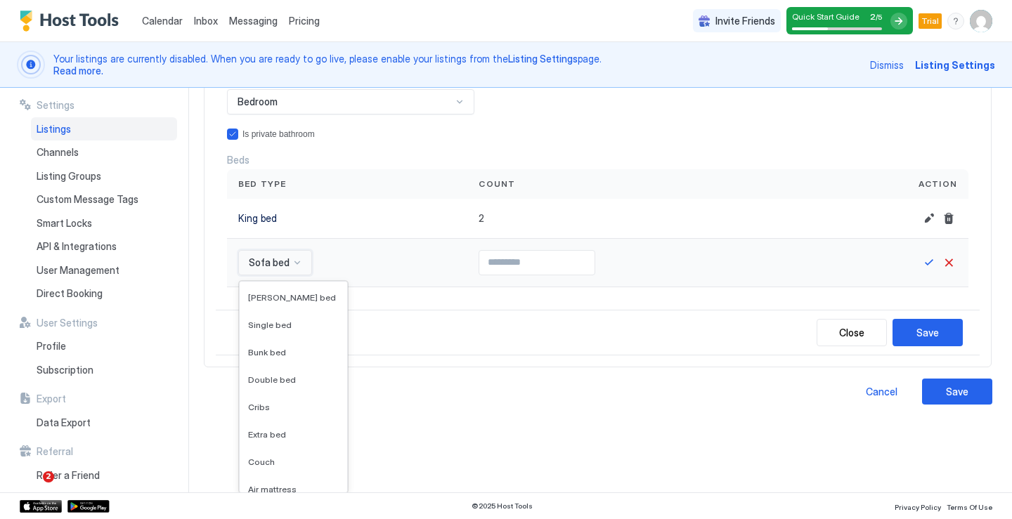
scroll to position [121, 0]
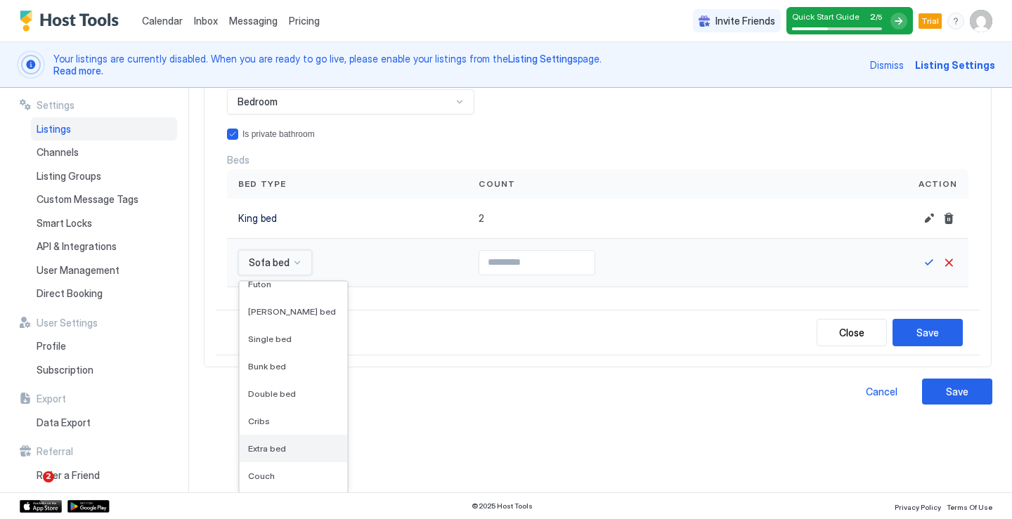
click at [265, 450] on span "Extra bed" at bounding box center [267, 448] width 38 height 11
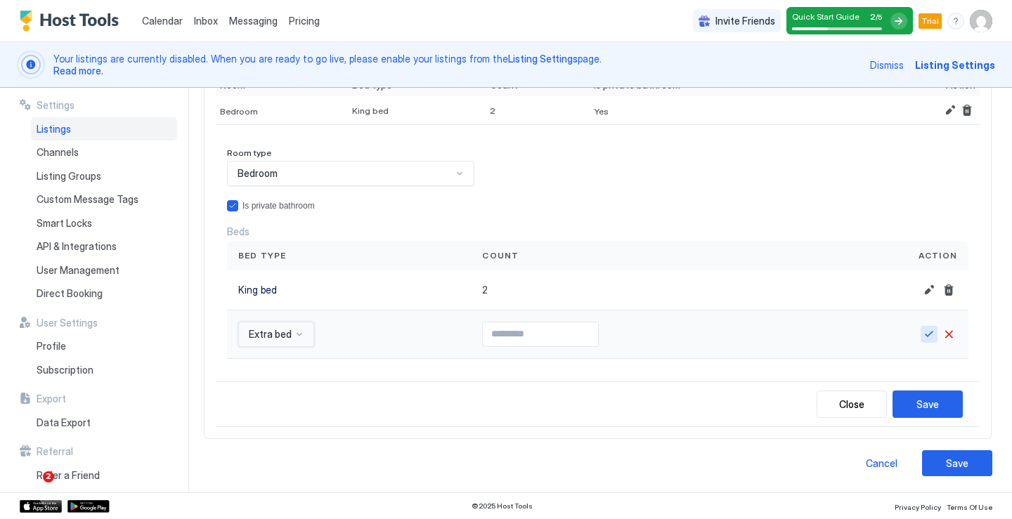
click at [932, 332] on button "Save" at bounding box center [928, 334] width 17 height 17
type input "*"
click at [911, 401] on button "Save" at bounding box center [927, 404] width 70 height 27
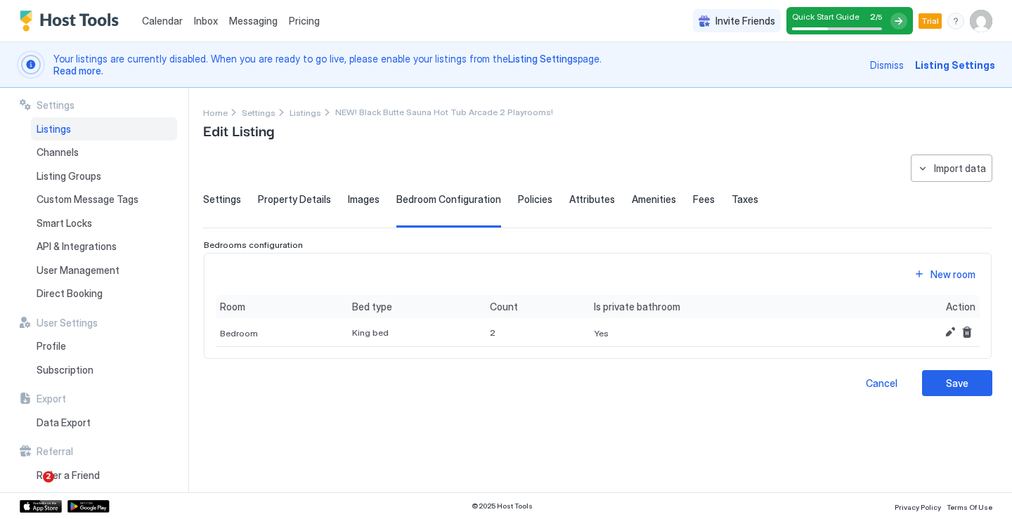
scroll to position [0, 0]
click at [940, 379] on button "Save" at bounding box center [957, 383] width 70 height 26
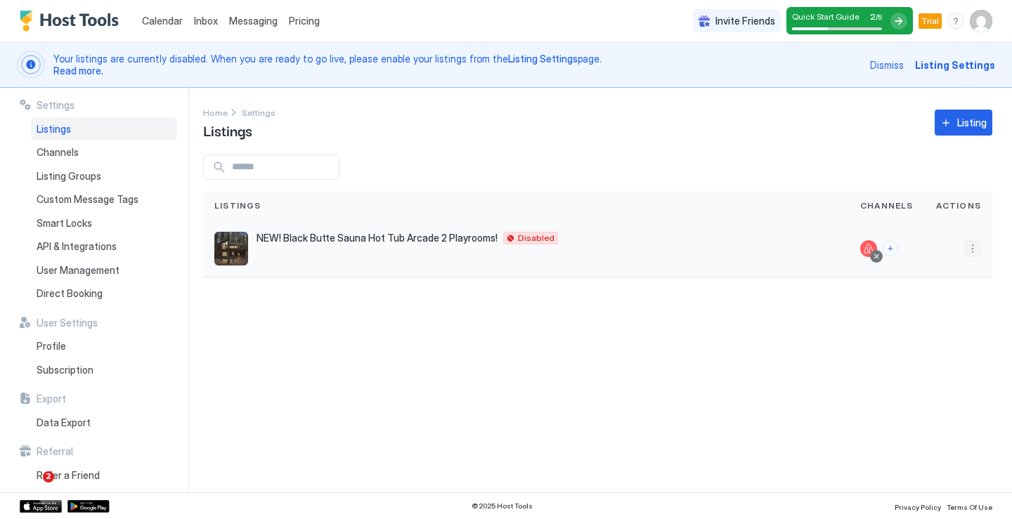
click at [974, 249] on button "More options" at bounding box center [972, 248] width 17 height 17
click at [931, 383] on span "Delete" at bounding box center [922, 381] width 26 height 11
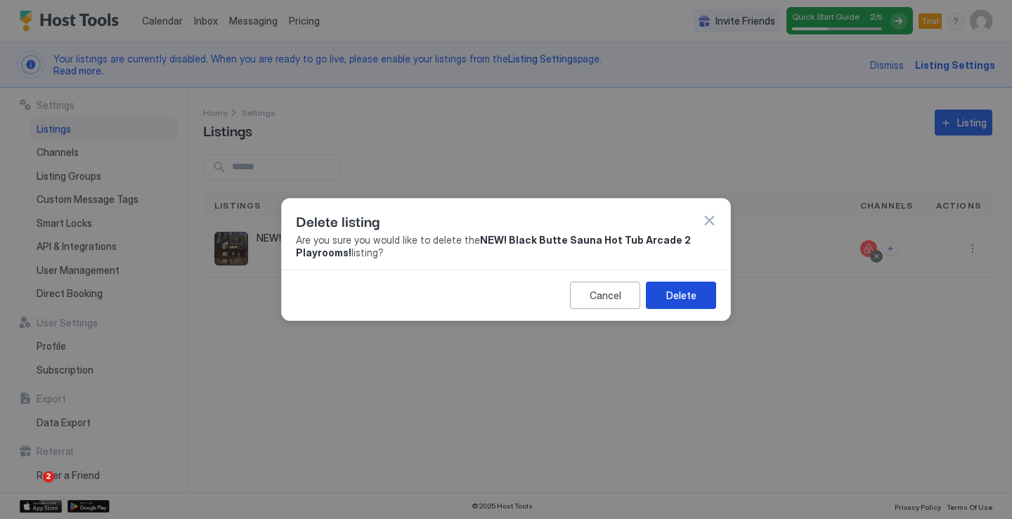
click at [669, 297] on div "Delete" at bounding box center [681, 295] width 30 height 15
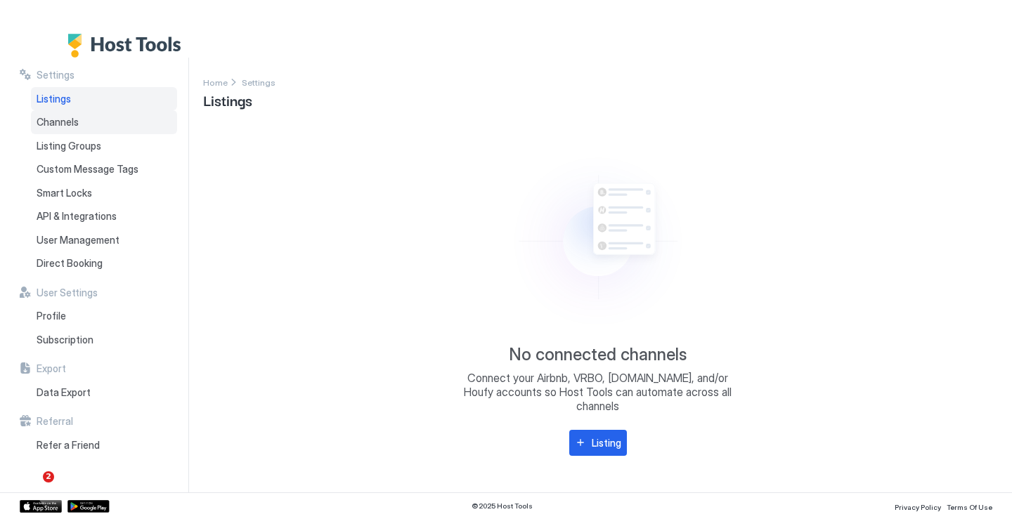
click at [73, 121] on span "Channels" at bounding box center [58, 122] width 42 height 13
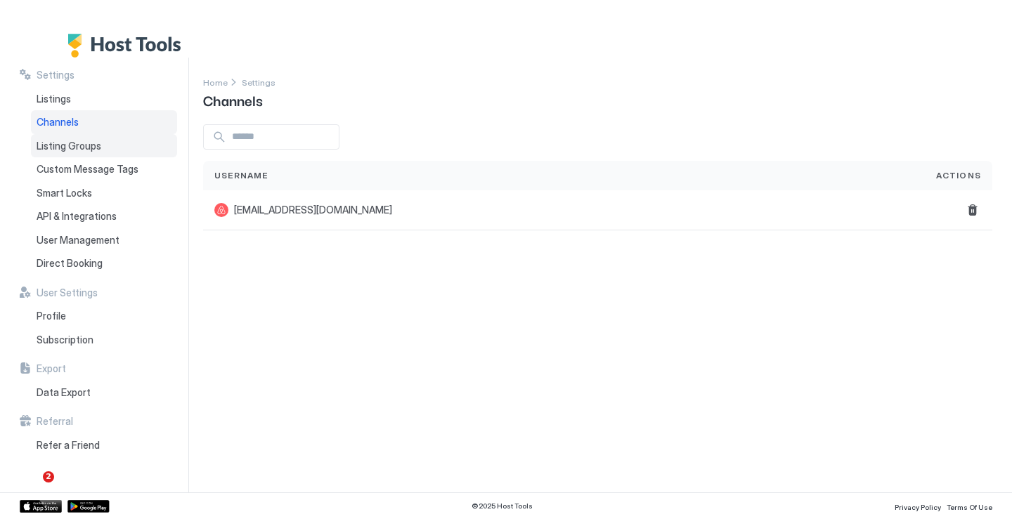
click at [79, 154] on div "Listing Groups" at bounding box center [104, 146] width 146 height 24
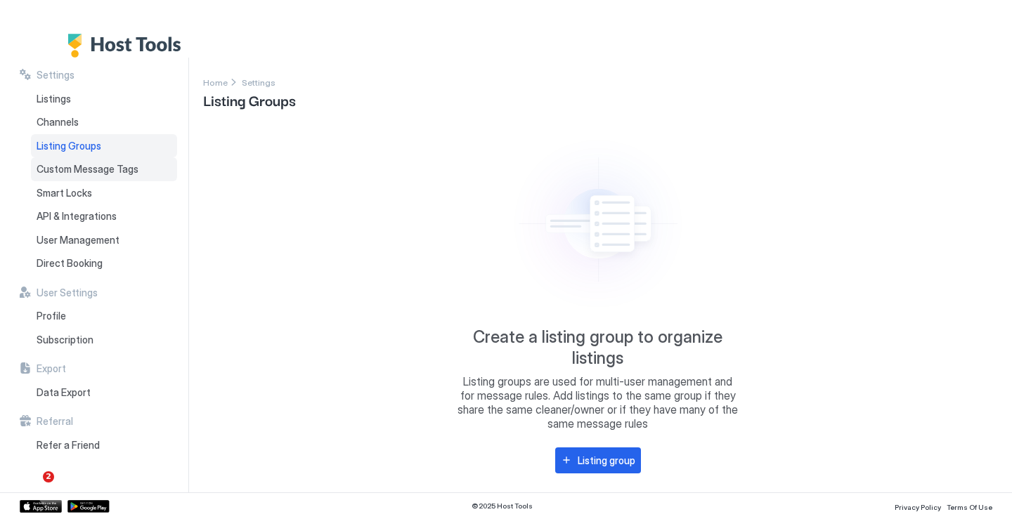
click at [82, 174] on span "Custom Message Tags" at bounding box center [88, 169] width 102 height 13
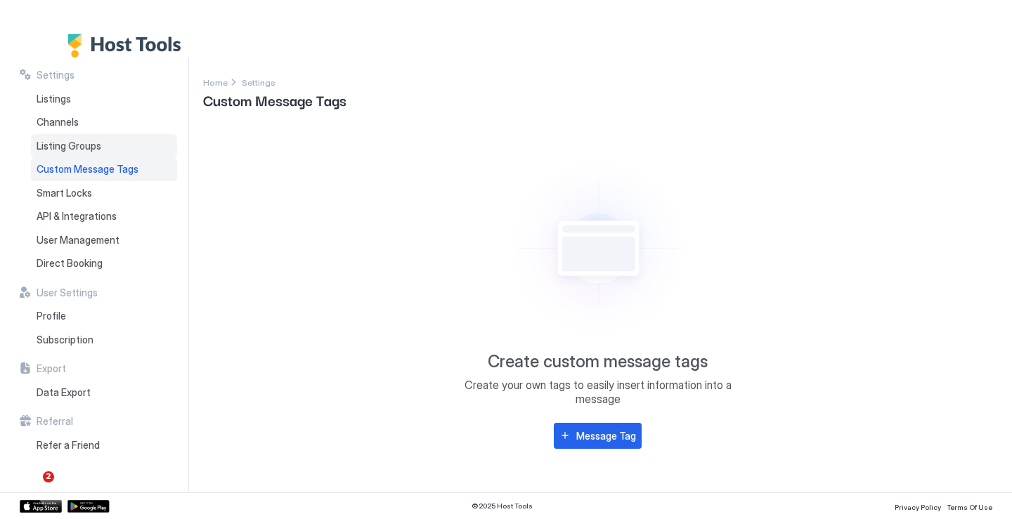
click at [82, 148] on span "Listing Groups" at bounding box center [69, 146] width 65 height 13
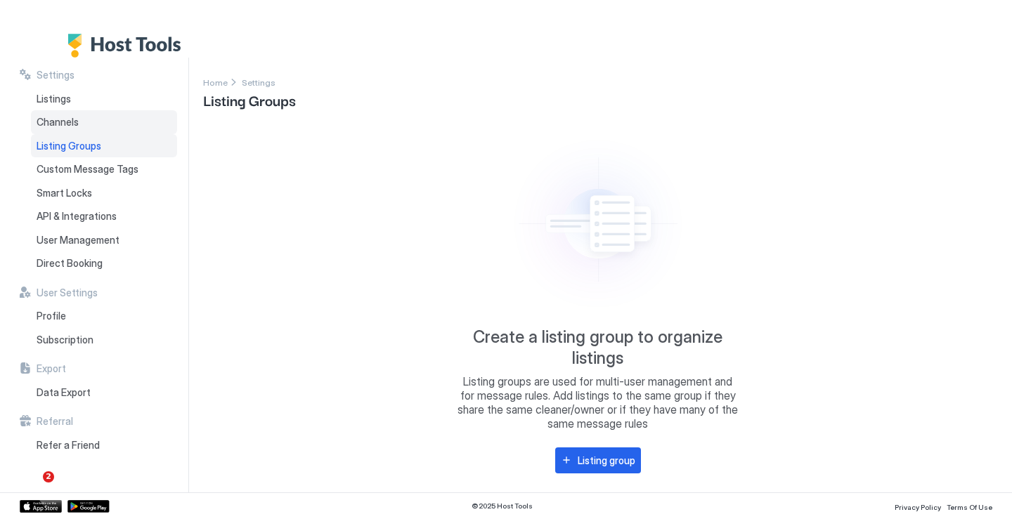
click at [71, 121] on span "Channels" at bounding box center [58, 122] width 42 height 13
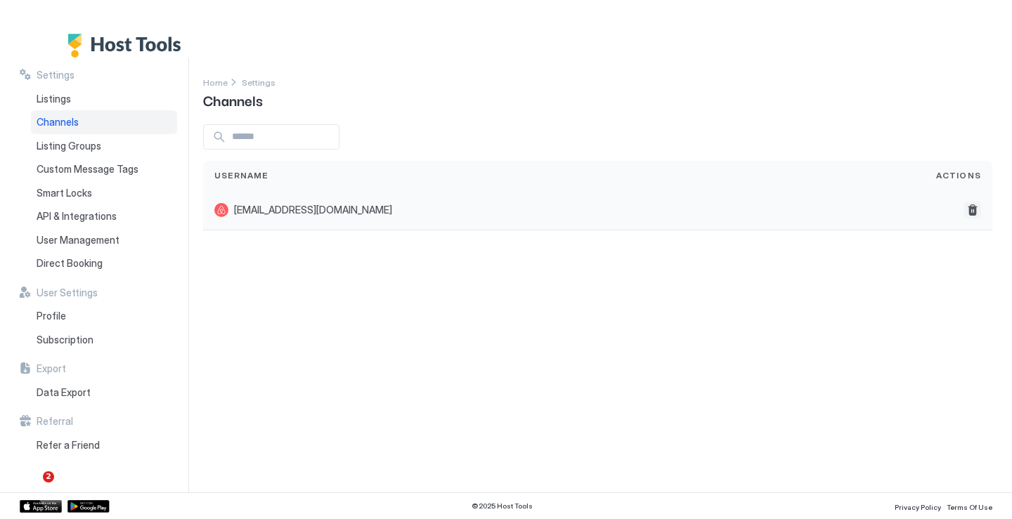
click at [968, 210] on button "Delete" at bounding box center [972, 210] width 17 height 17
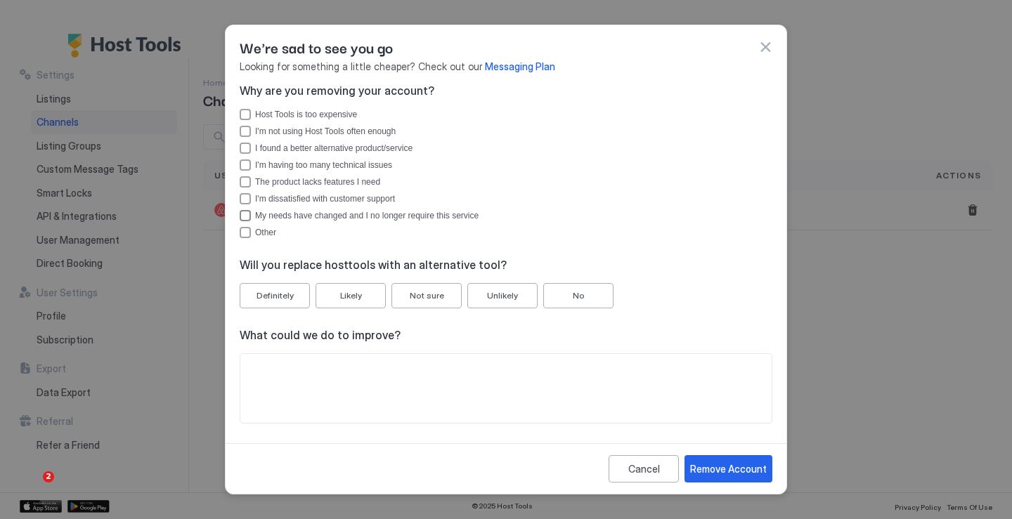
click at [248, 218] on div "My needs have changed and I no longer require this service" at bounding box center [245, 215] width 11 height 11
click at [741, 466] on div "Remove Account" at bounding box center [728, 469] width 77 height 15
